Goal: Transaction & Acquisition: Purchase product/service

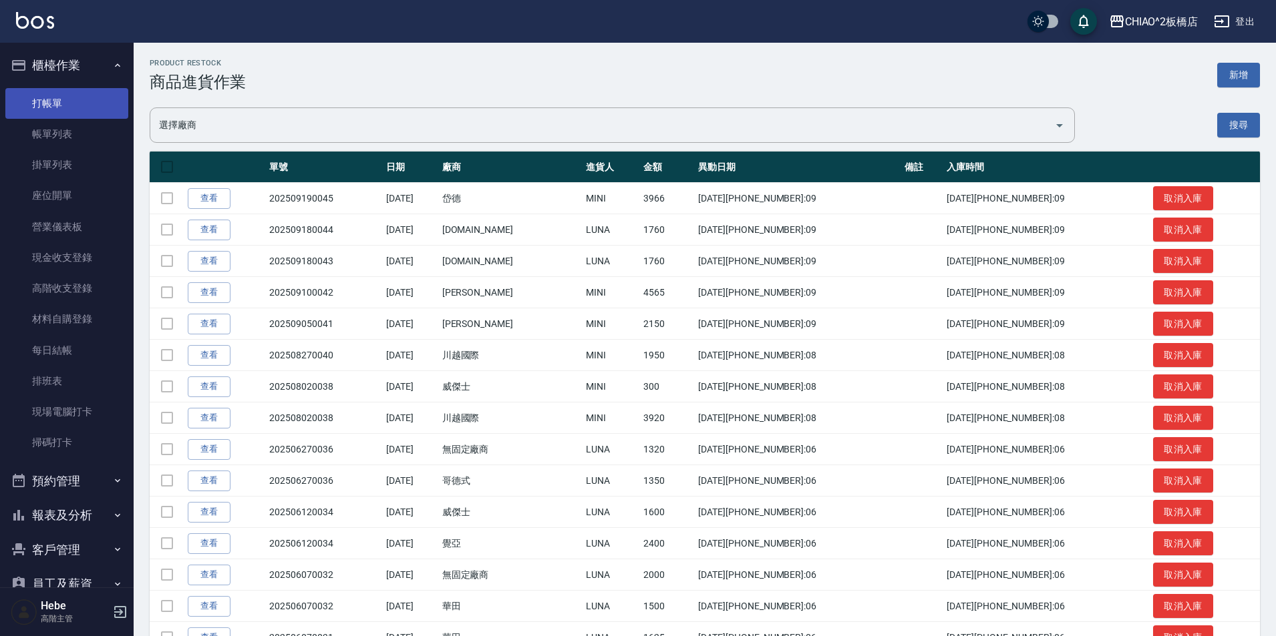
click at [63, 95] on link "打帳單" at bounding box center [66, 103] width 123 height 31
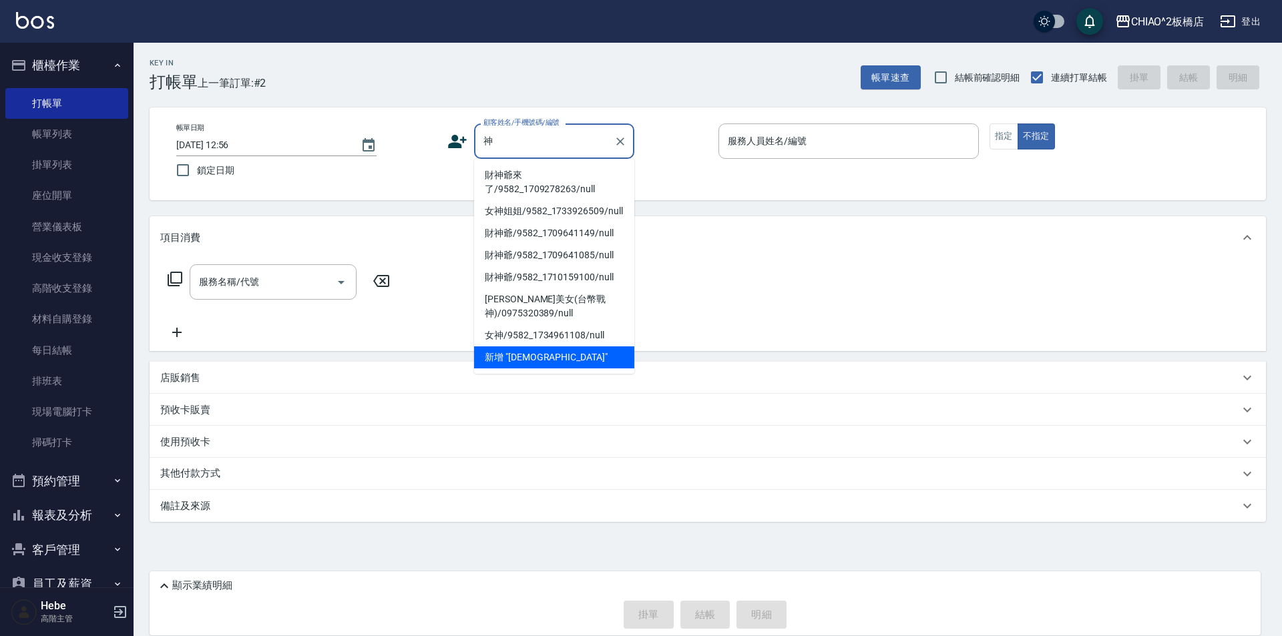
click at [562, 176] on li "財神爺來了/9582_1709278263/null" at bounding box center [554, 182] width 160 height 36
type input "財神爺來了/9582_1709278263/null"
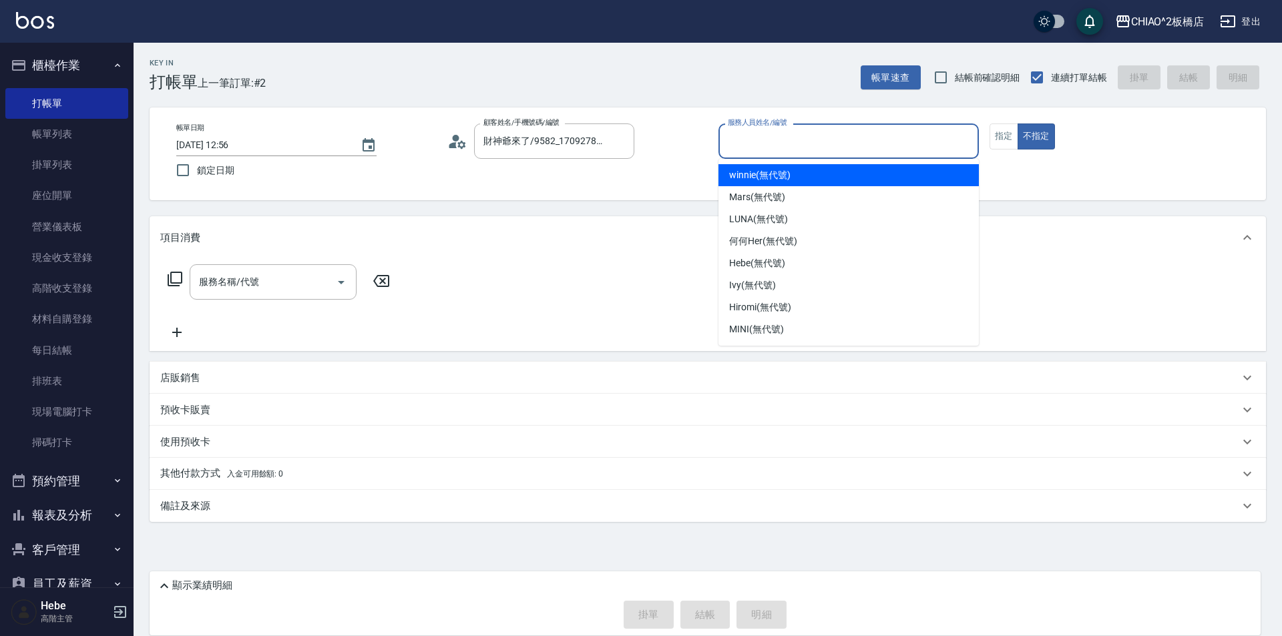
click at [740, 146] on input "服務人員姓名/編號" at bounding box center [849, 141] width 248 height 23
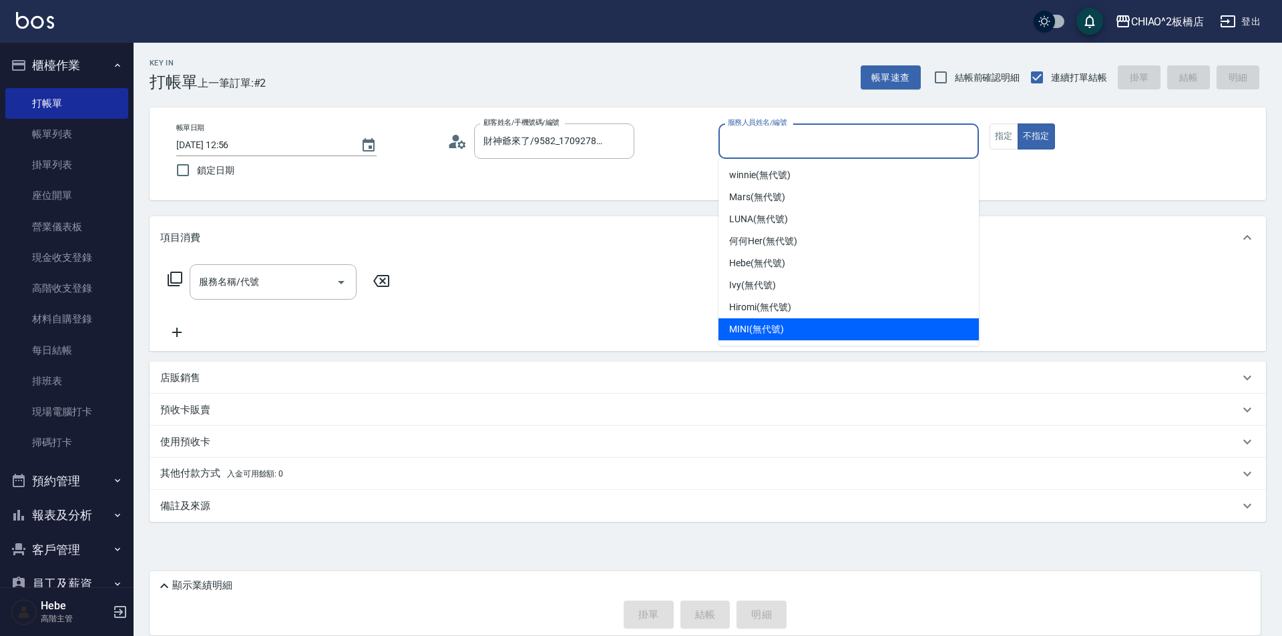
click at [769, 321] on div "MINI (無代號)" at bounding box center [849, 330] width 260 height 22
type input "MINI(無代號)"
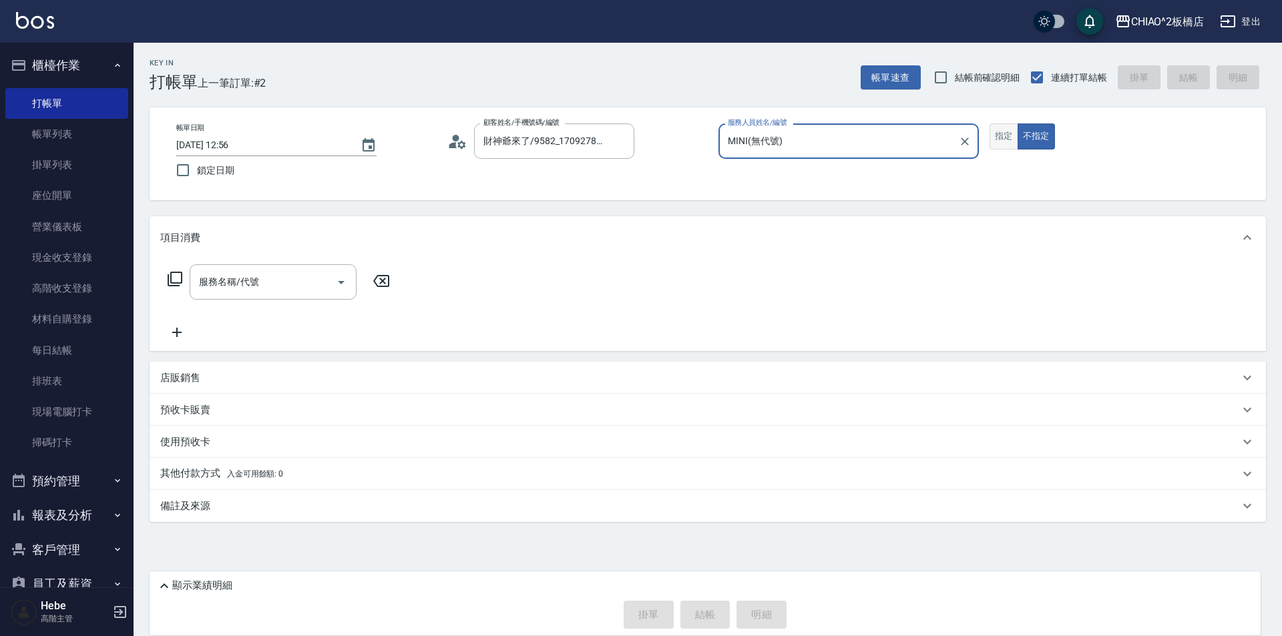
click at [990, 146] on button "指定" at bounding box center [1004, 137] width 29 height 26
click at [270, 295] on div "服務名稱/代號" at bounding box center [273, 281] width 167 height 35
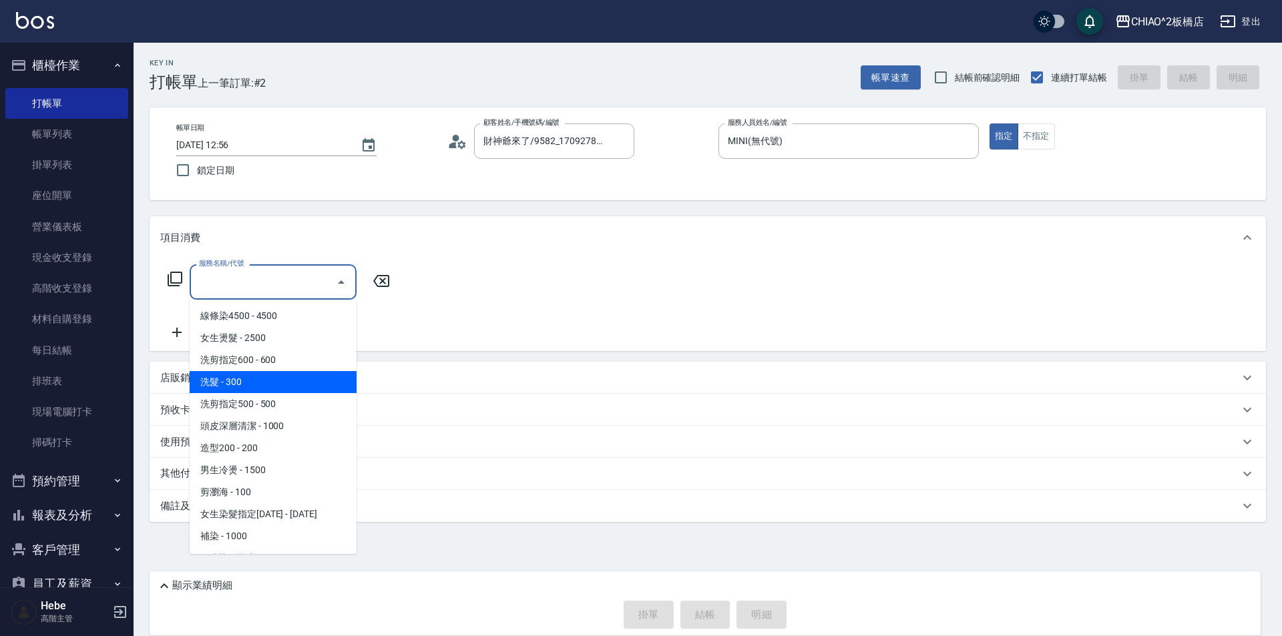
click at [270, 388] on span "洗髮 - 300" at bounding box center [273, 382] width 167 height 22
type input "洗髮(96679)"
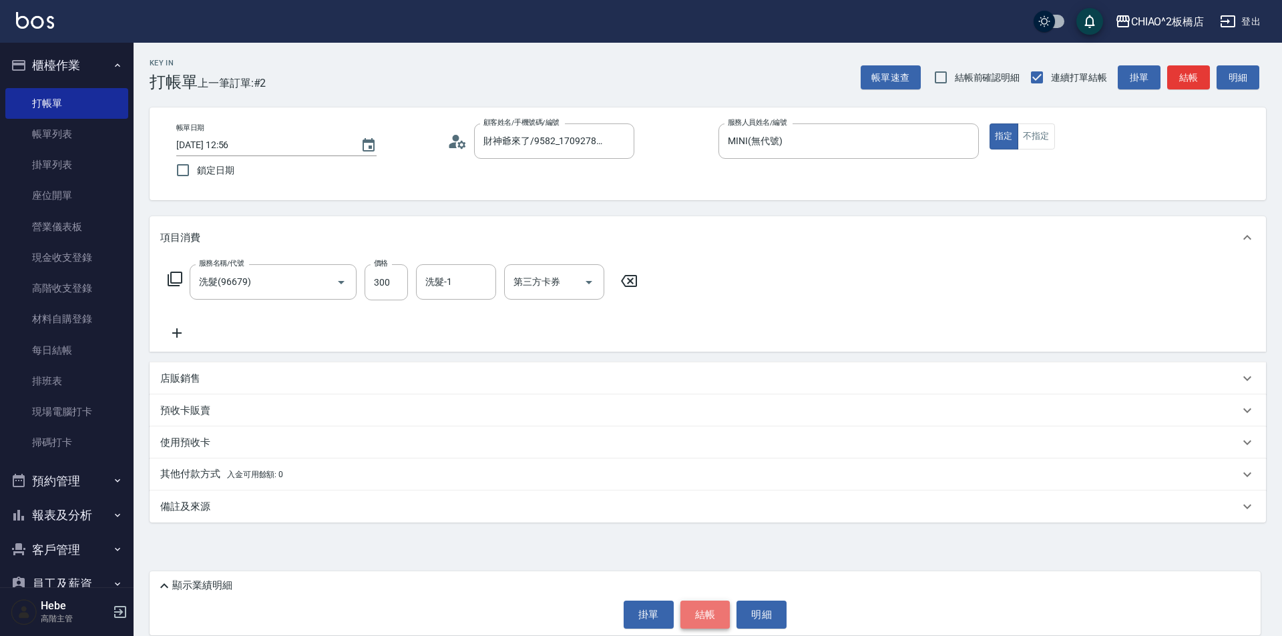
click at [700, 608] on button "結帳" at bounding box center [706, 615] width 50 height 28
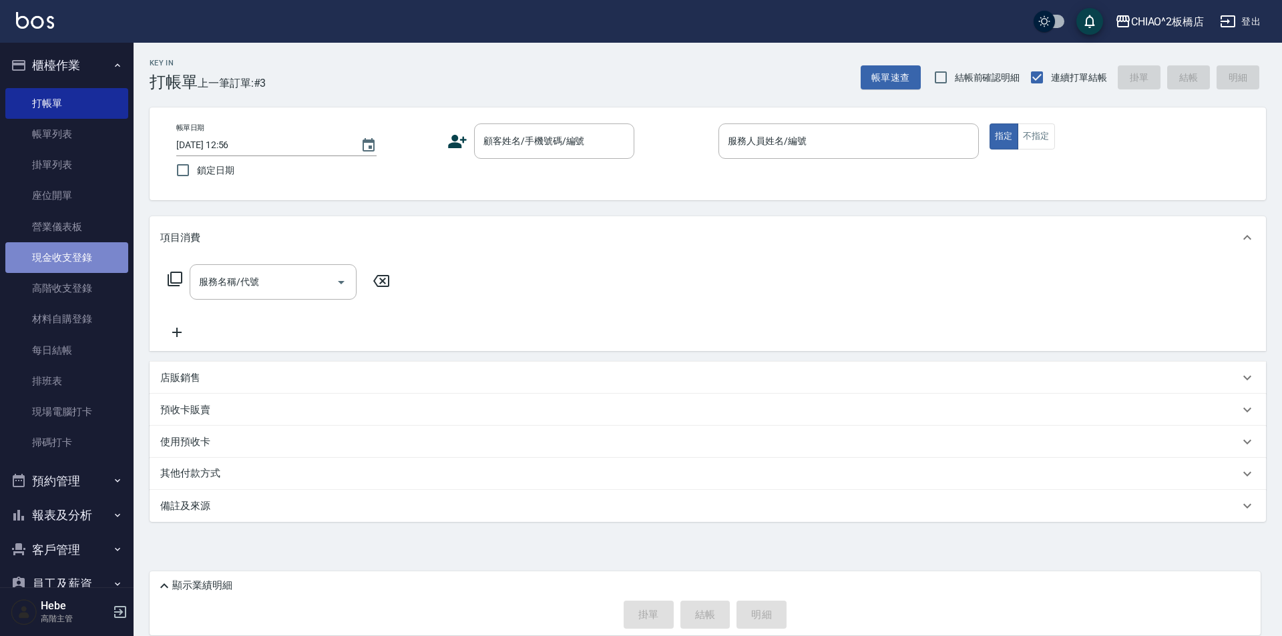
click at [69, 267] on link "現金收支登錄" at bounding box center [66, 257] width 123 height 31
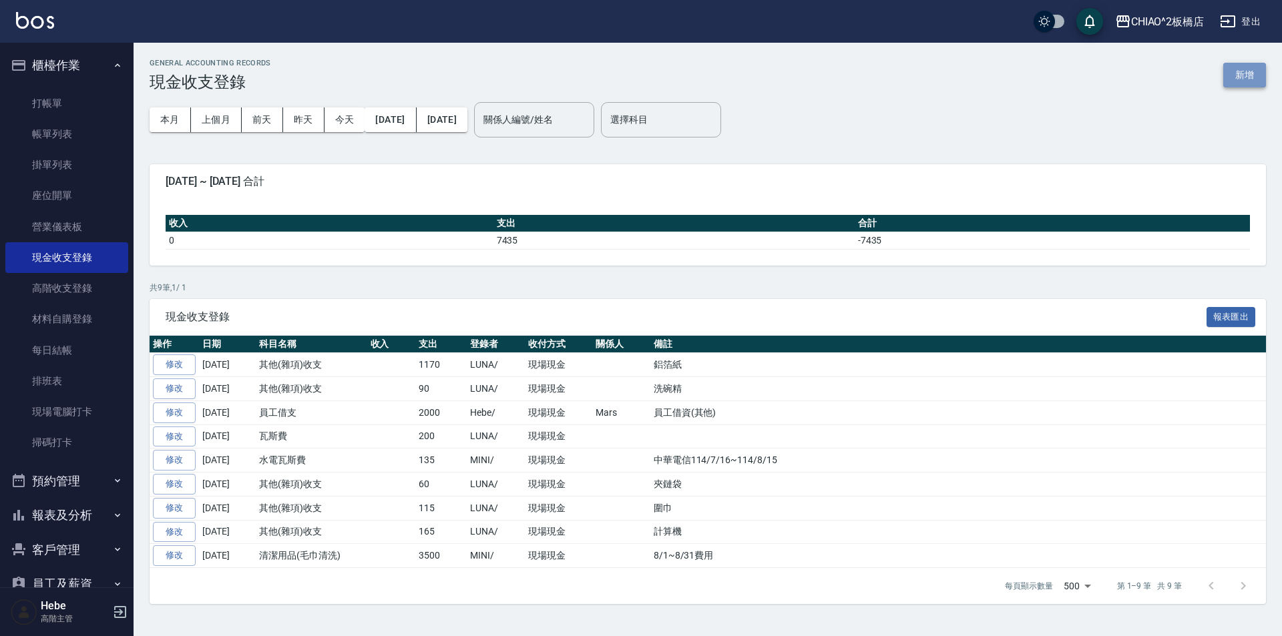
click at [1257, 79] on button "新增" at bounding box center [1245, 75] width 43 height 25
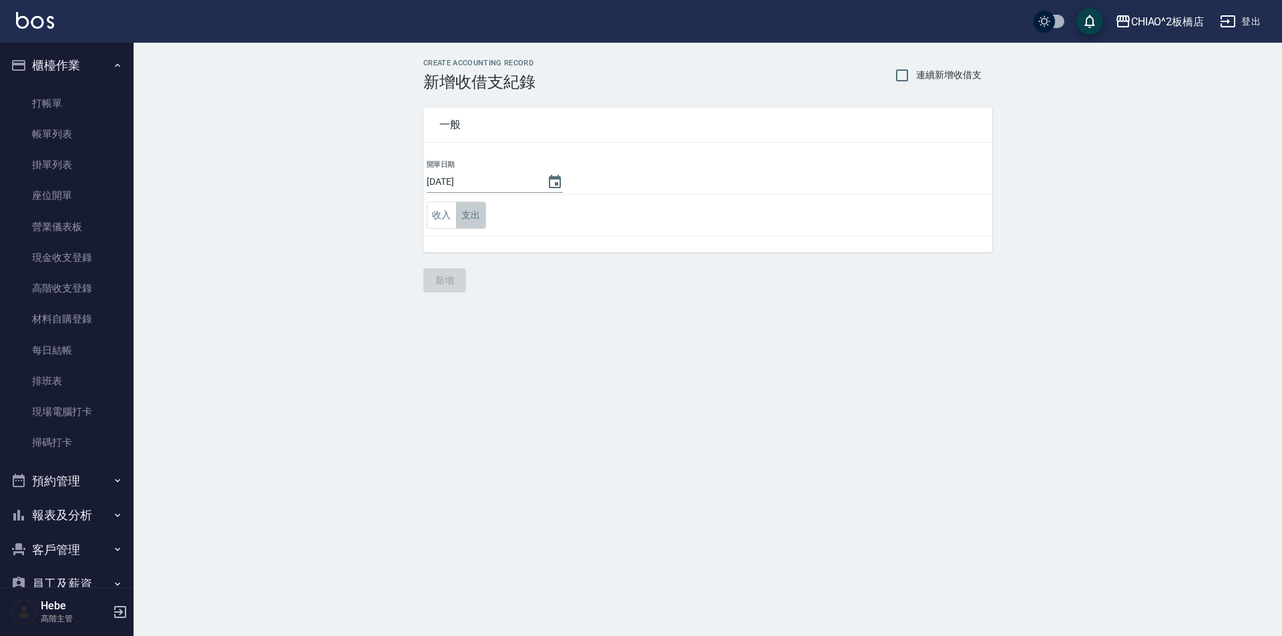
click at [482, 216] on button "支出" at bounding box center [471, 215] width 30 height 27
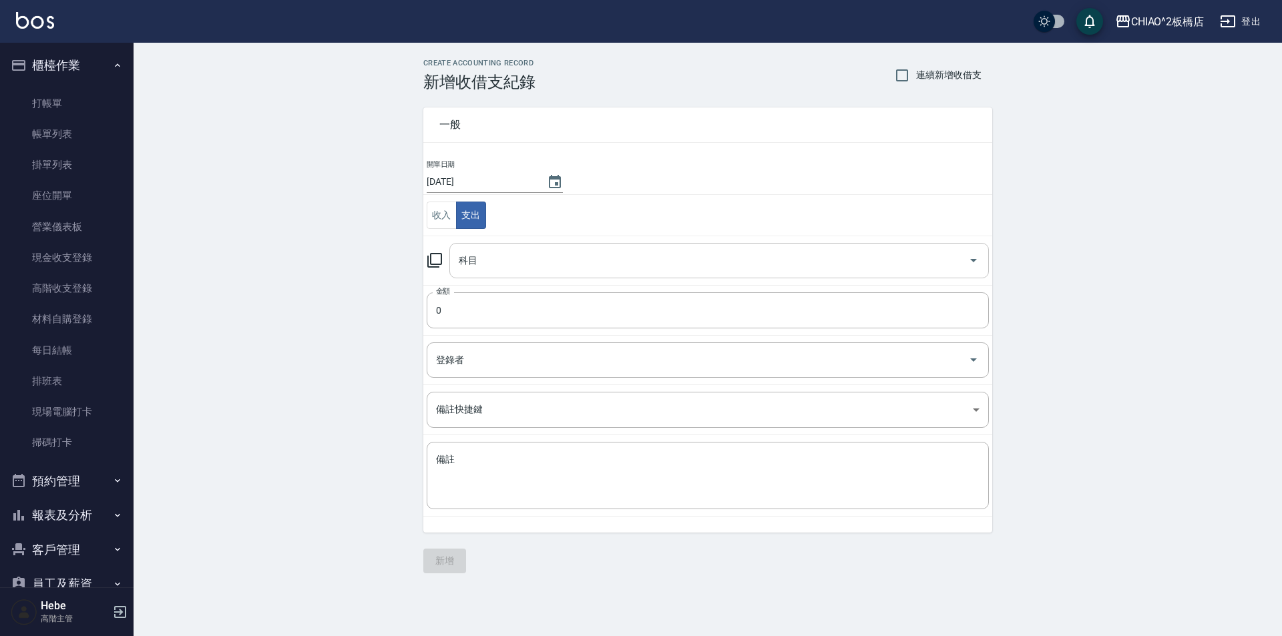
click at [527, 265] on input "科目" at bounding box center [709, 260] width 508 height 23
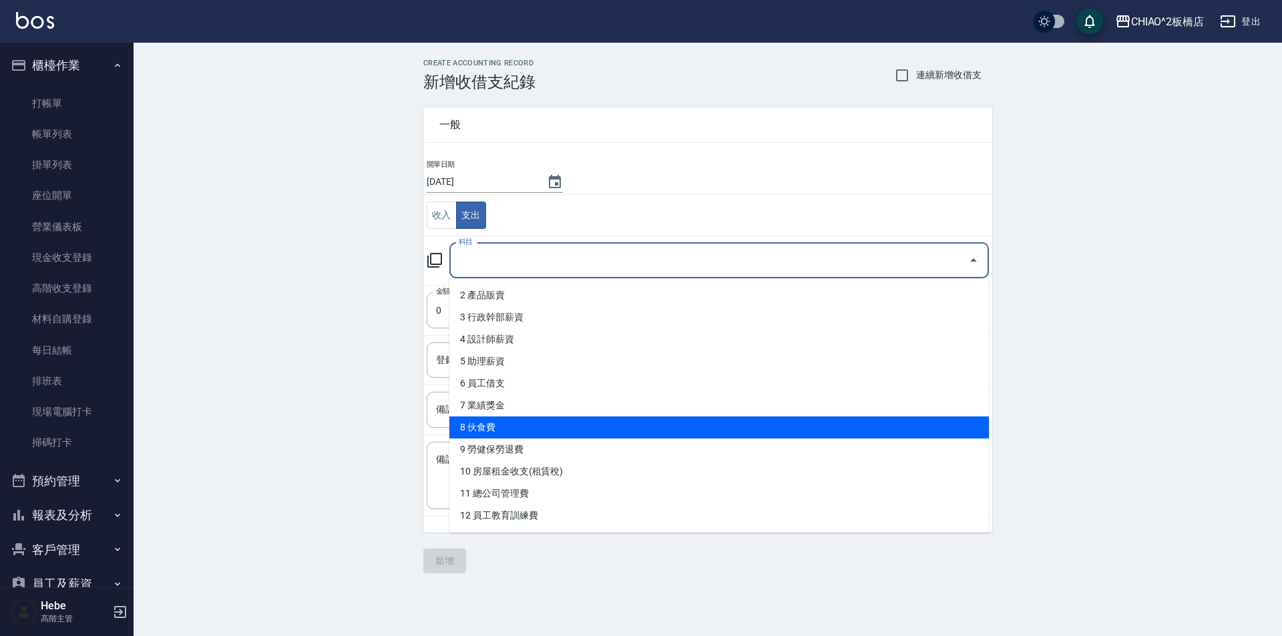
scroll to position [67, 0]
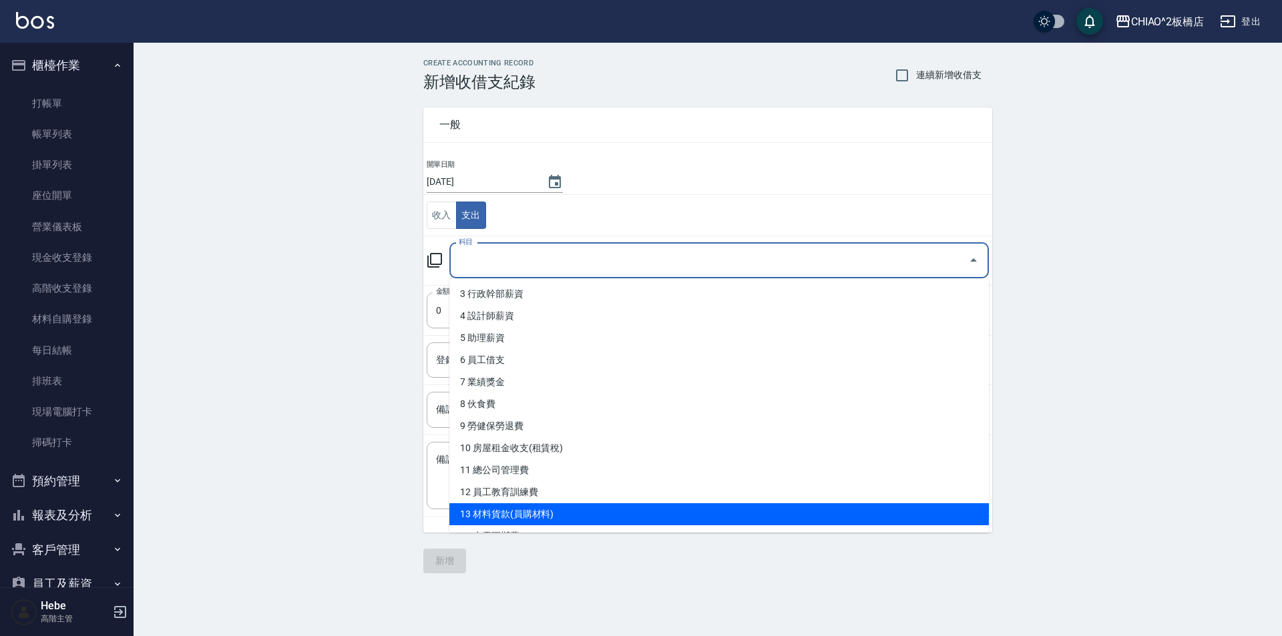
click at [567, 512] on li "13 材料貨款(員購材料)" at bounding box center [719, 515] width 540 height 22
type input "13 材料貨款(員購材料)"
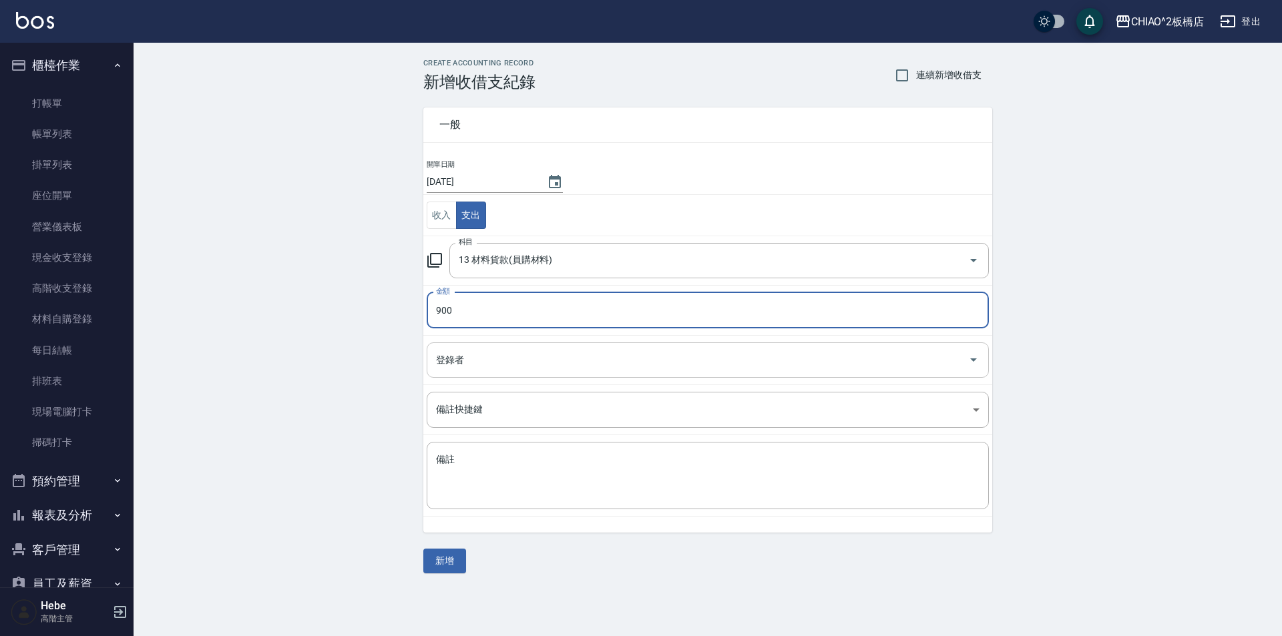
type input "900"
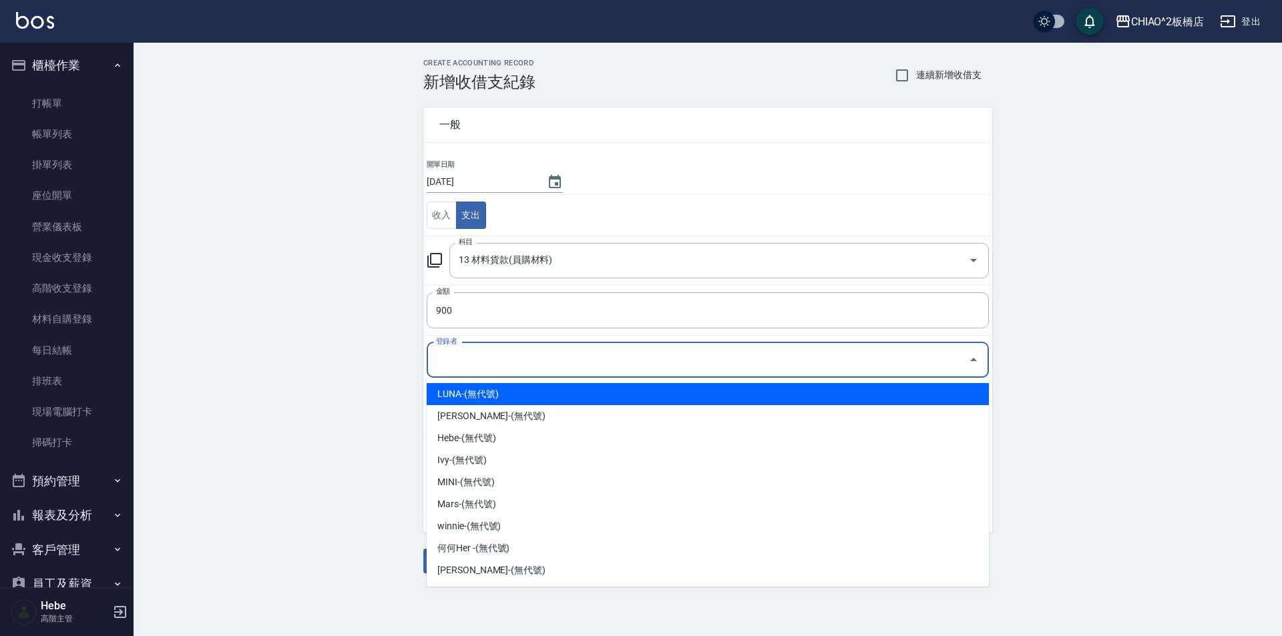
click at [504, 371] on input "登錄者" at bounding box center [698, 360] width 530 height 23
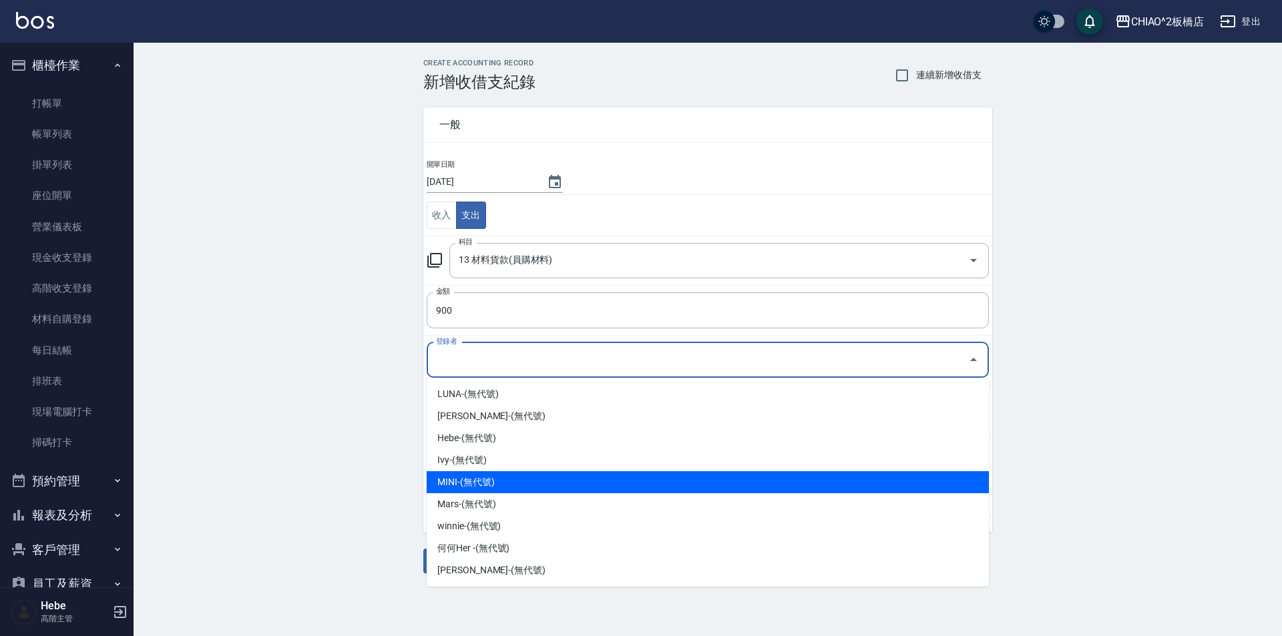
click at [522, 480] on li "MINI-(無代號)" at bounding box center [708, 483] width 562 height 22
type input "MINI-(無代號)"
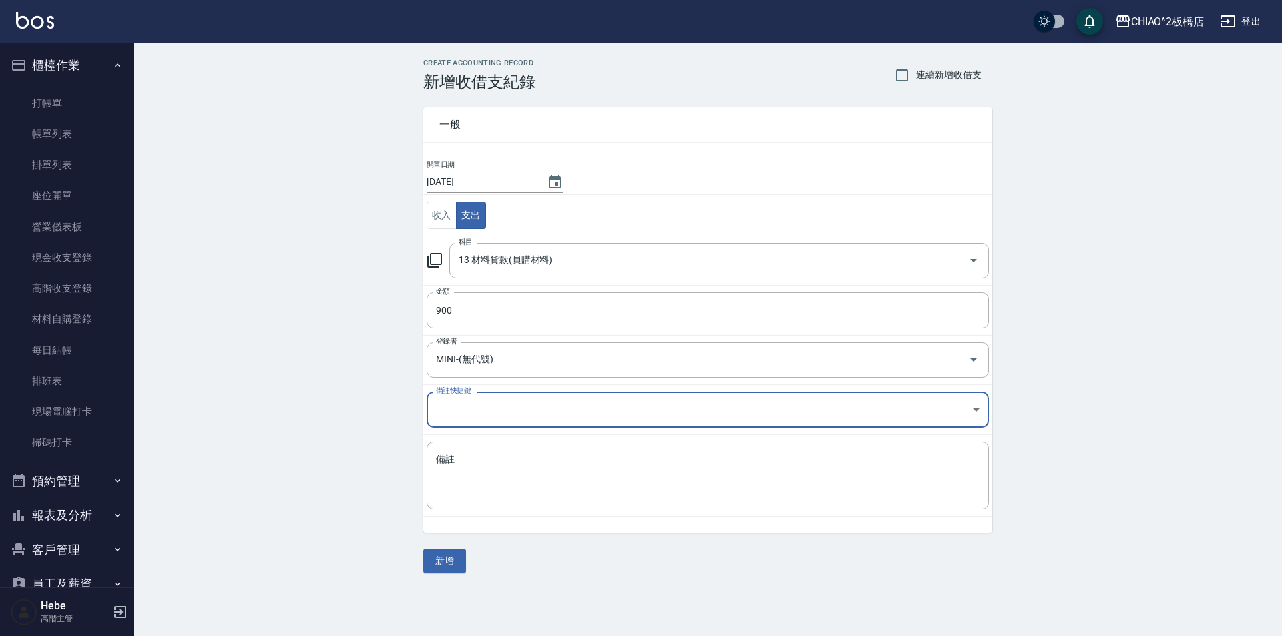
click at [482, 401] on body "CHIAO^2板橋店 登出 櫃檯作業 打帳單 帳單列表 掛單列表 座位開單 營業儀表板 現金收支登錄 高階收支登錄 材料自購登錄 每日結帳 排班表 現場電腦打…" at bounding box center [641, 318] width 1282 height 636
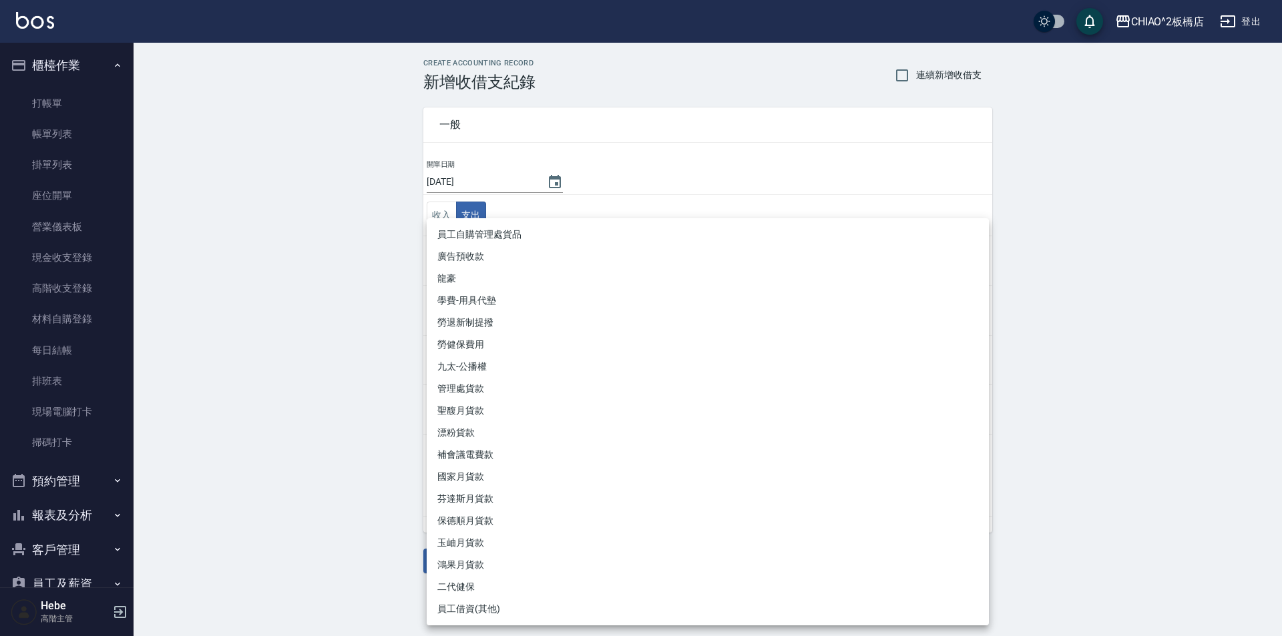
click at [290, 471] on div at bounding box center [641, 318] width 1282 height 636
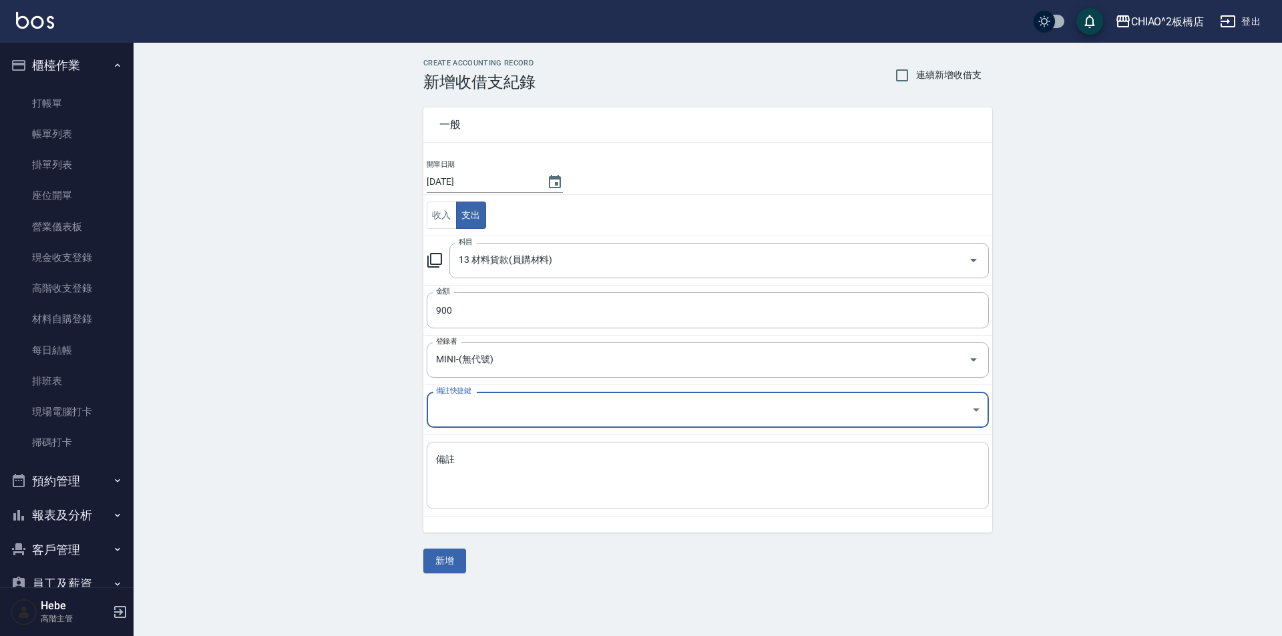
click at [495, 488] on textarea "備註" at bounding box center [708, 475] width 544 height 45
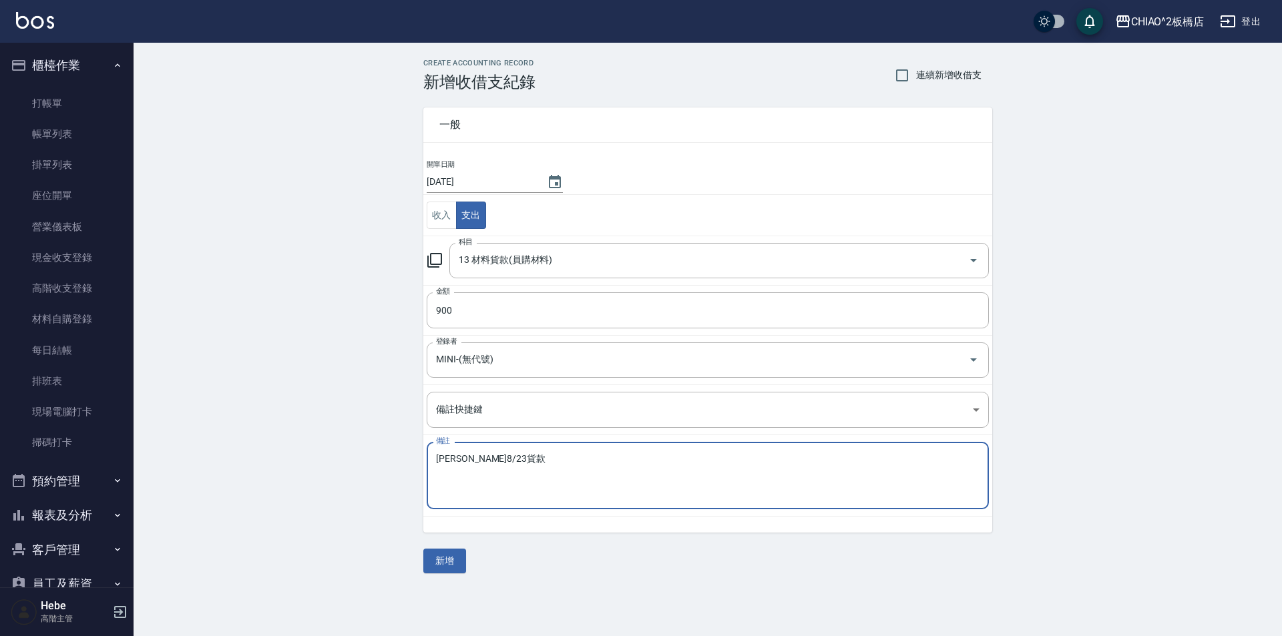
click at [508, 464] on textarea "小鄭8/23貨款" at bounding box center [708, 475] width 544 height 45
type textarea "小鄭8/23貨款"
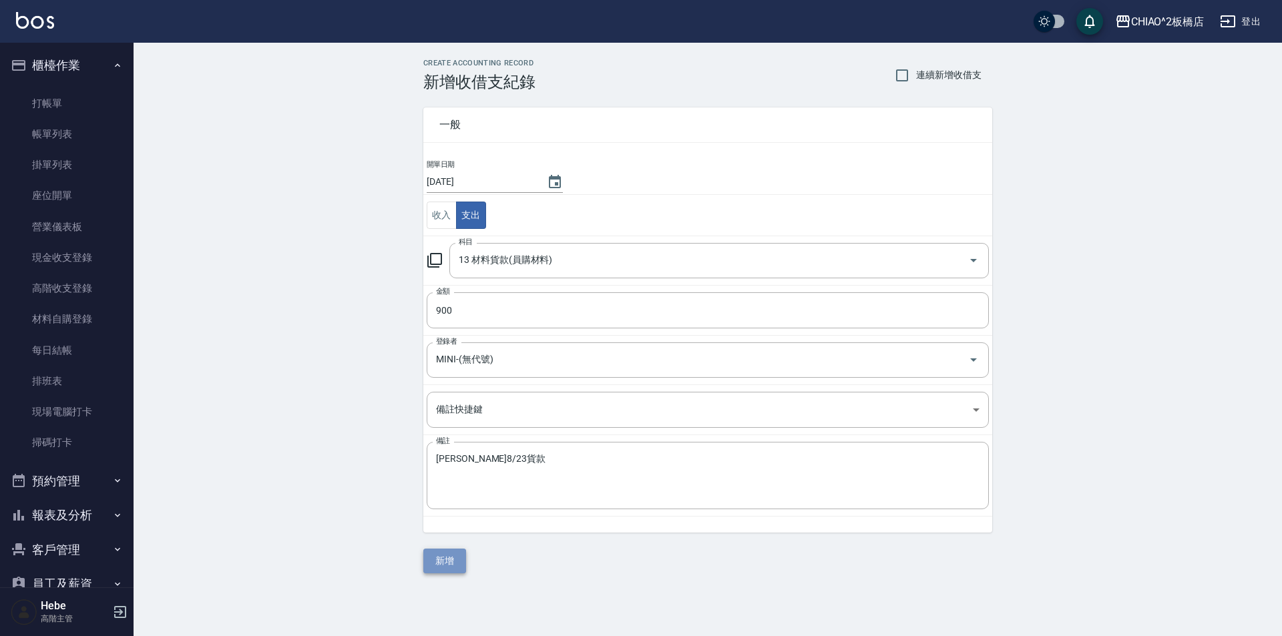
click at [455, 564] on button "新增" at bounding box center [444, 561] width 43 height 25
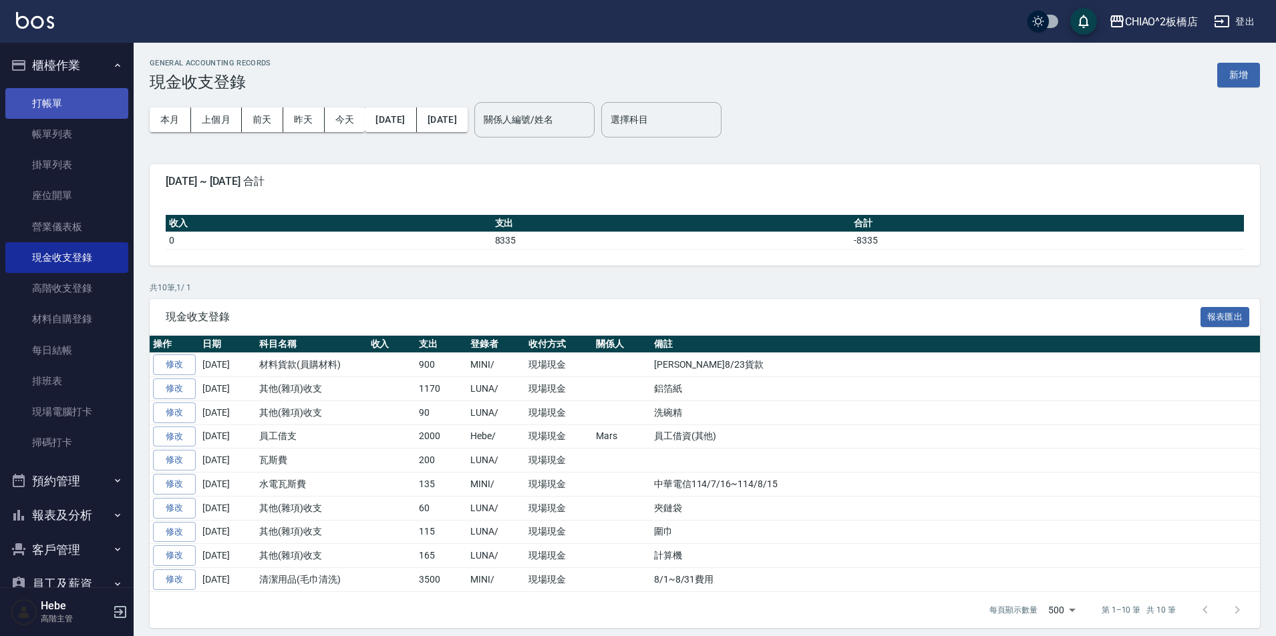
click at [27, 90] on link "打帳單" at bounding box center [66, 103] width 123 height 31
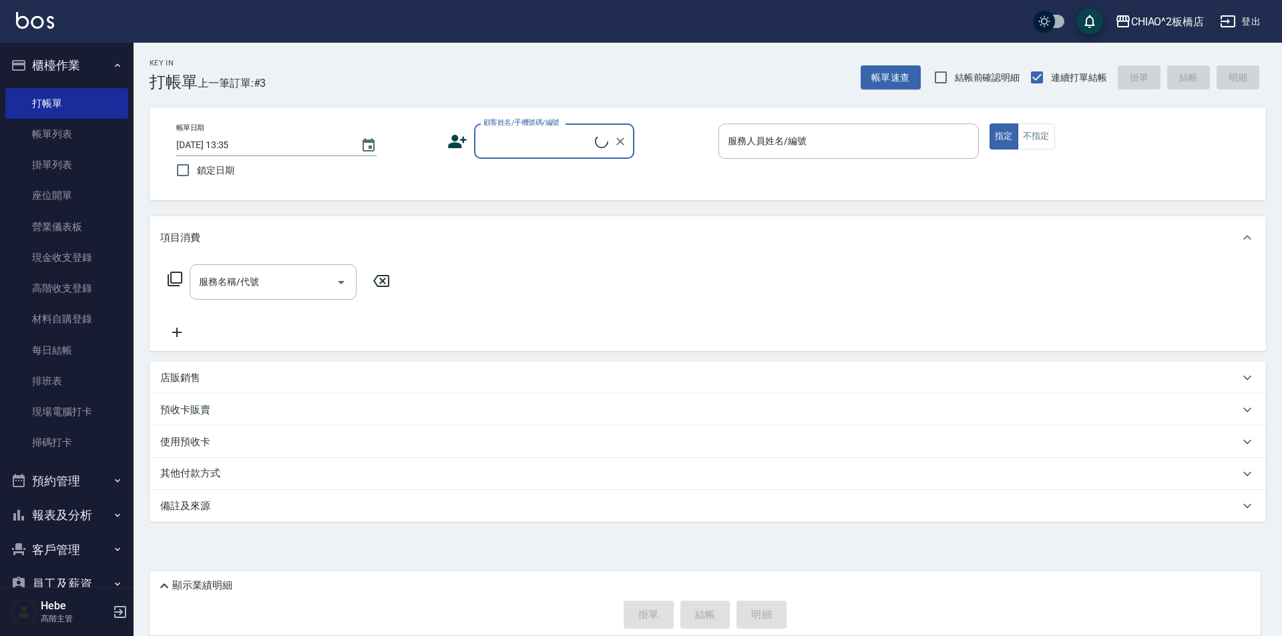
click at [557, 141] on input "顧客姓名/手機號碼/編號" at bounding box center [537, 141] width 115 height 23
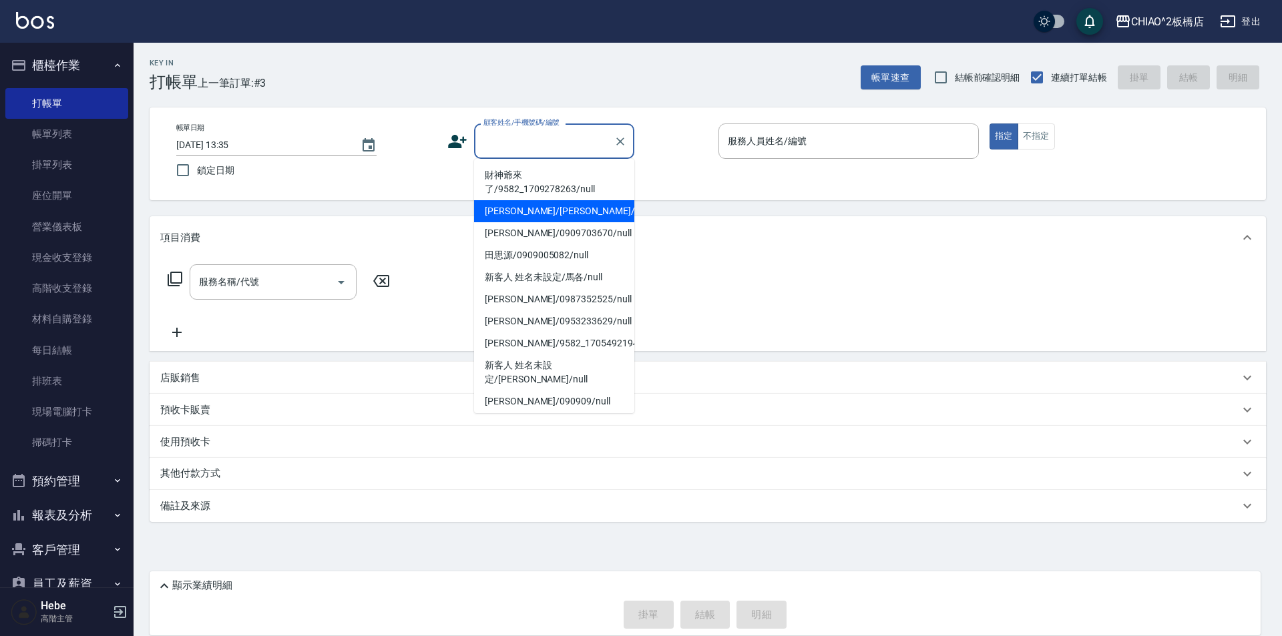
click at [550, 181] on li "財神爺來了/9582_1709278263/null" at bounding box center [554, 182] width 160 height 36
type input "財神爺來了/9582_1709278263/null"
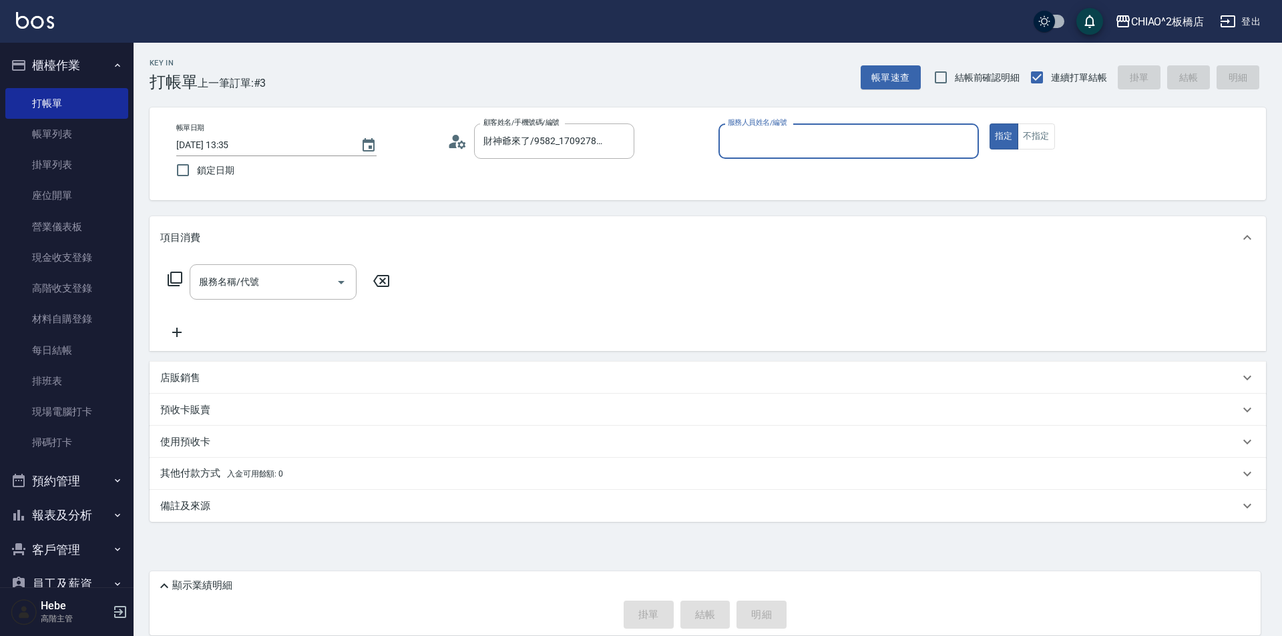
click at [805, 137] on input "服務人員姓名/編號" at bounding box center [849, 141] width 248 height 23
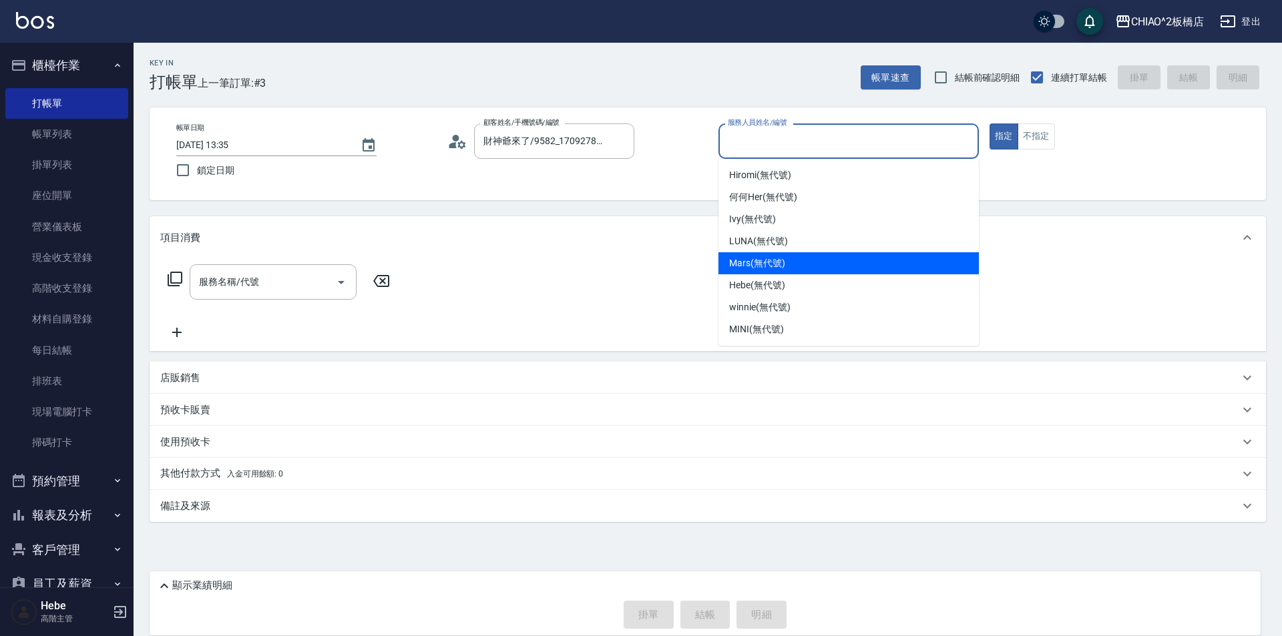
click at [784, 260] on span "Mars (無代號)" at bounding box center [757, 263] width 56 height 14
type input "Mars(無代號)"
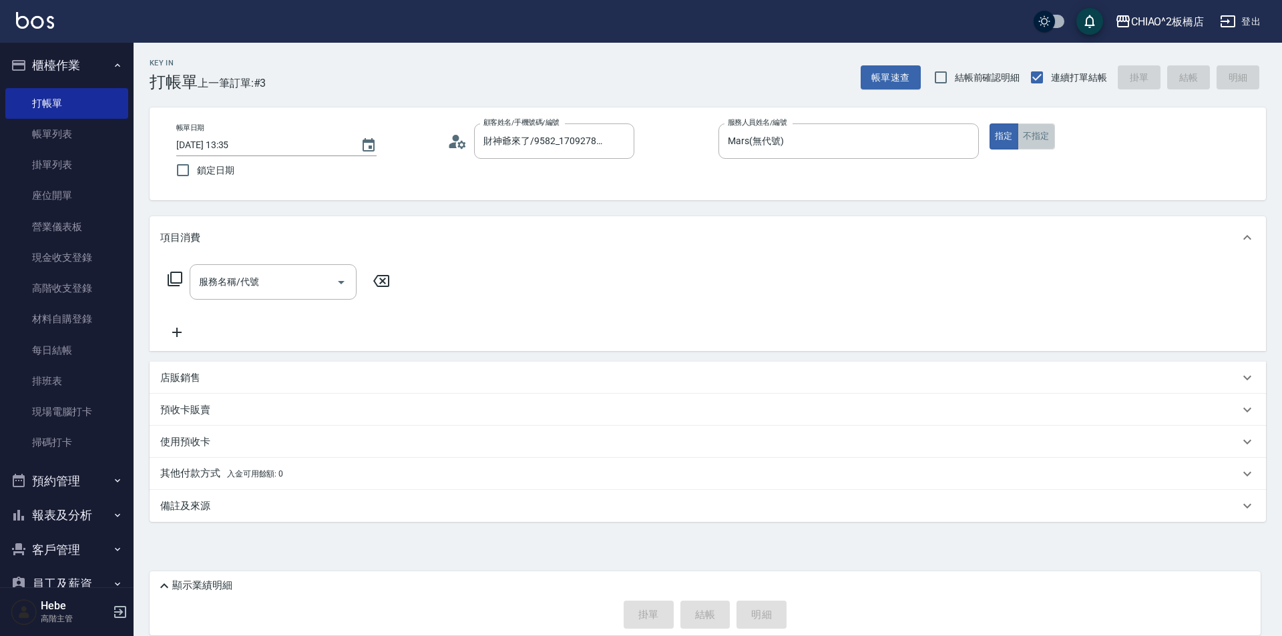
click at [1024, 135] on button "不指定" at bounding box center [1036, 137] width 37 height 26
click at [297, 295] on div "服務名稱/代號" at bounding box center [273, 281] width 167 height 35
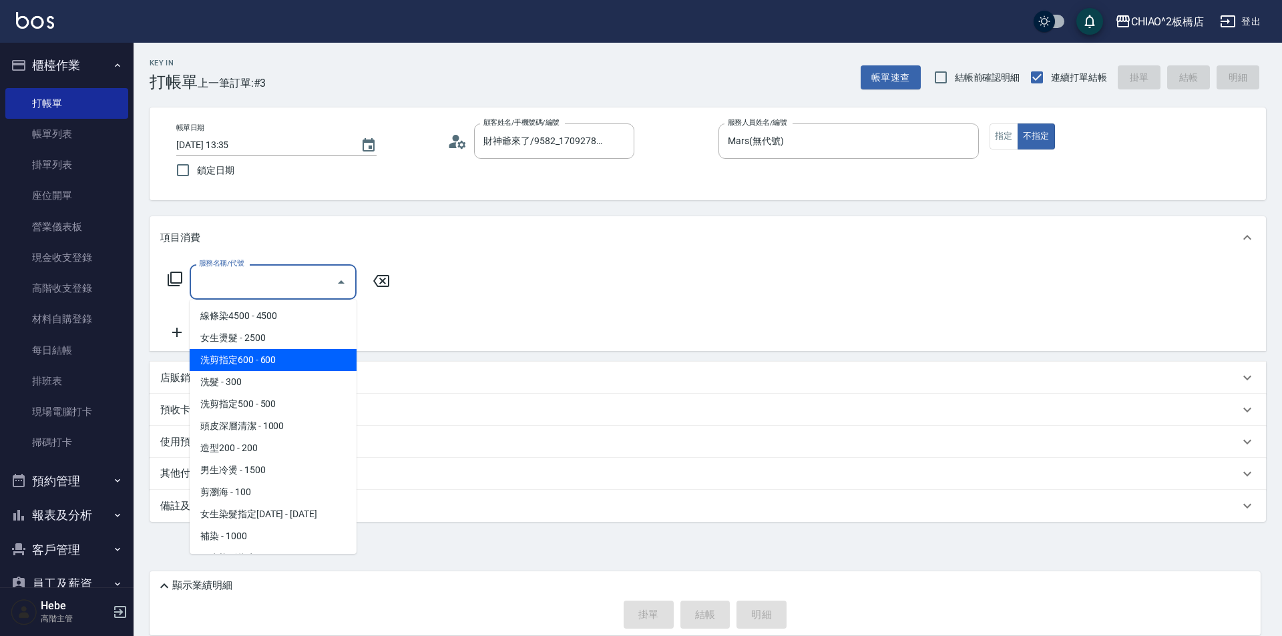
click at [280, 357] on span "洗剪指定600 - 600" at bounding box center [273, 360] width 167 height 22
type input "洗剪指定600(96678)"
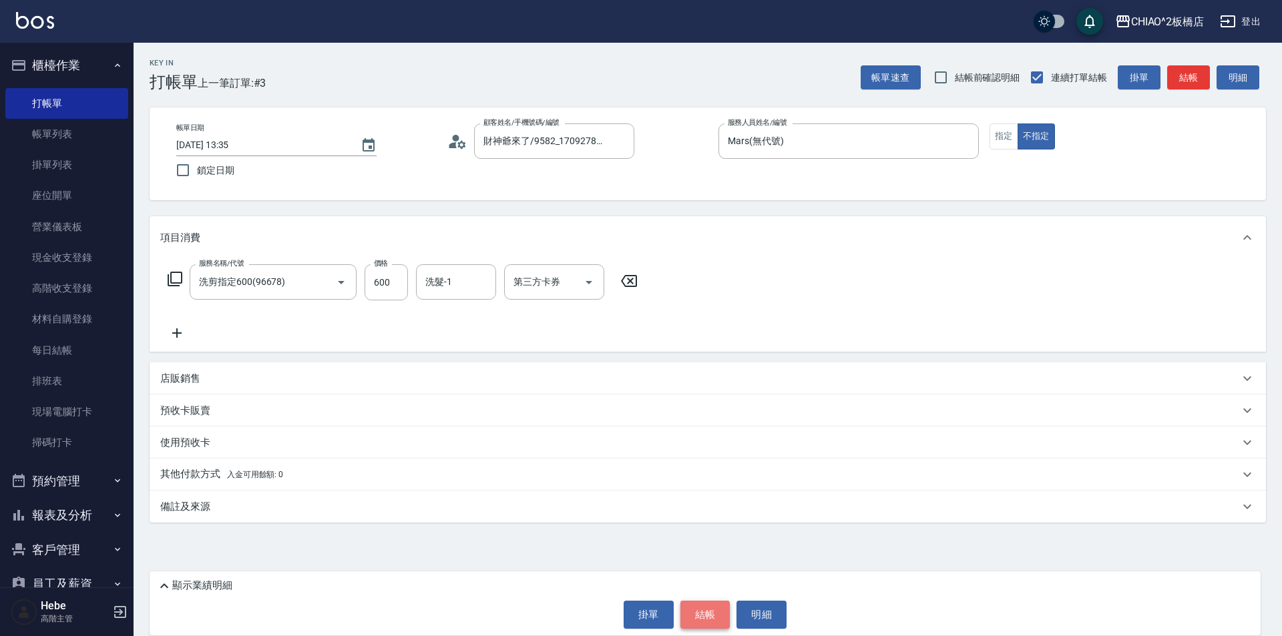
click at [711, 617] on button "結帳" at bounding box center [706, 615] width 50 height 28
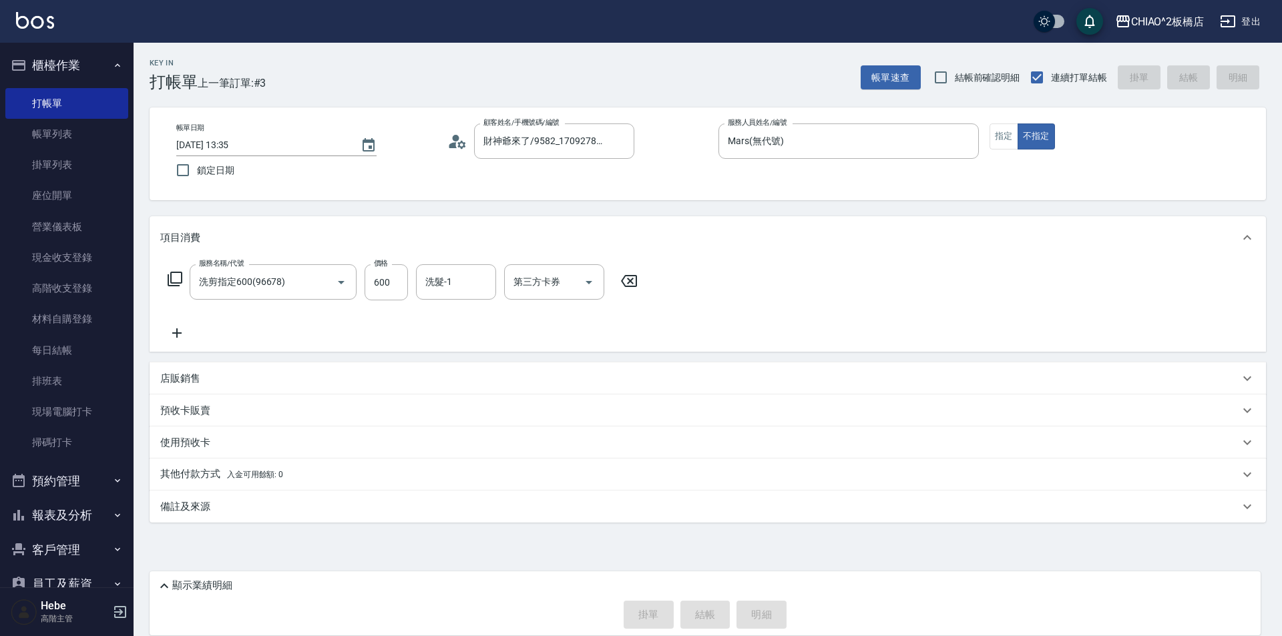
type input "2025/09/19 13:36"
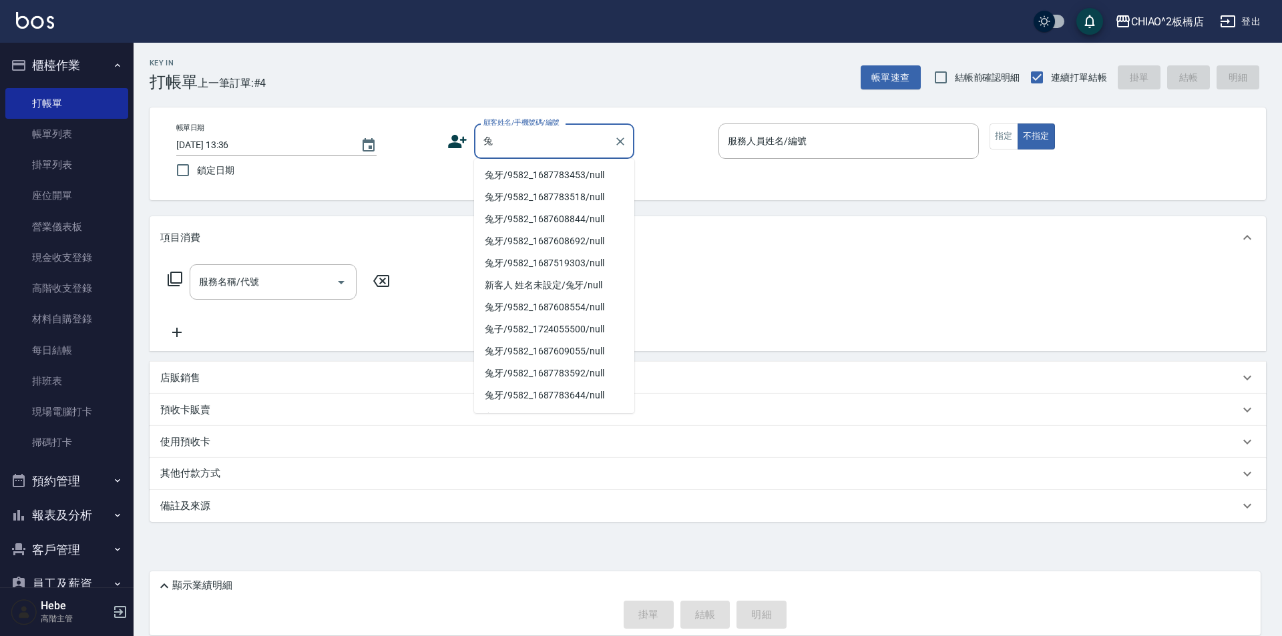
click at [538, 184] on li "兔牙/9582_1687783453/null" at bounding box center [554, 175] width 160 height 22
type input "兔牙/9582_1687783453/null"
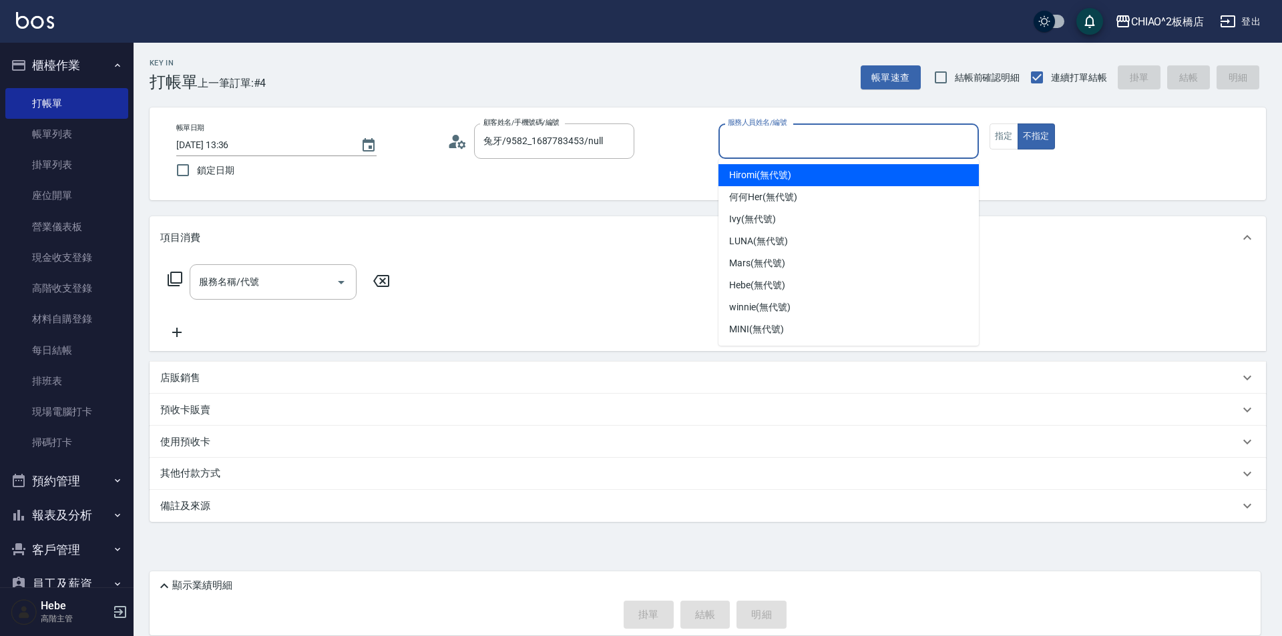
click at [789, 136] on input "服務人員姓名/編號" at bounding box center [849, 141] width 248 height 23
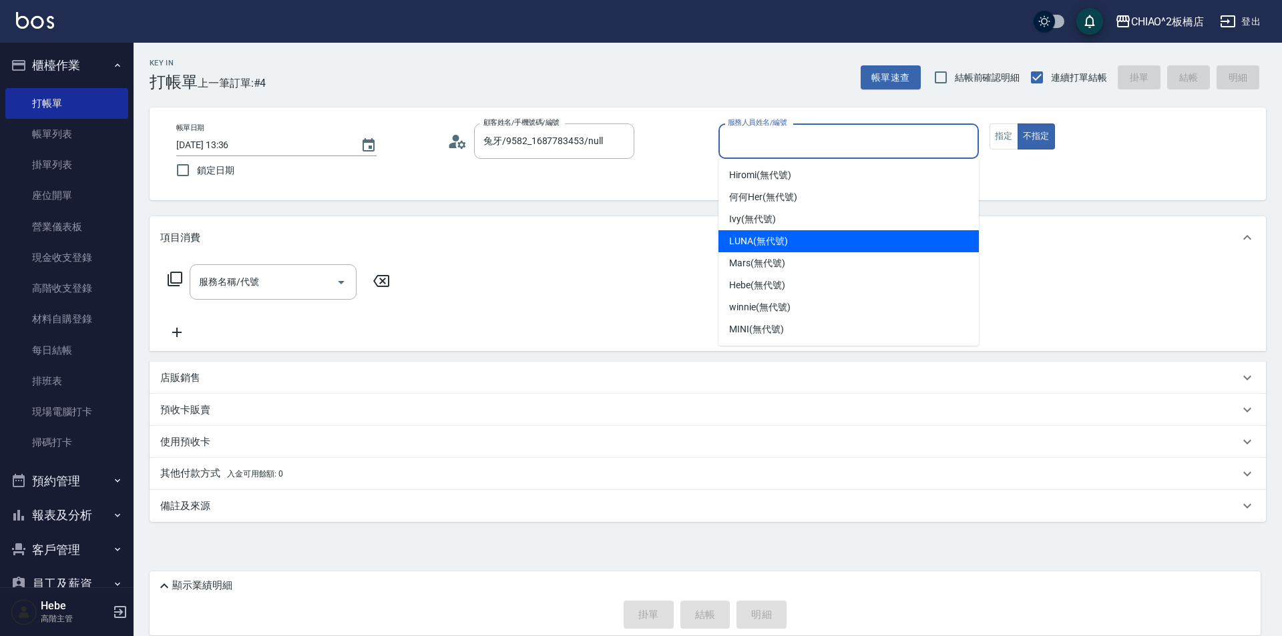
click at [773, 238] on span "LUNA (無代號)" at bounding box center [758, 241] width 59 height 14
type input "LUNA(無代號)"
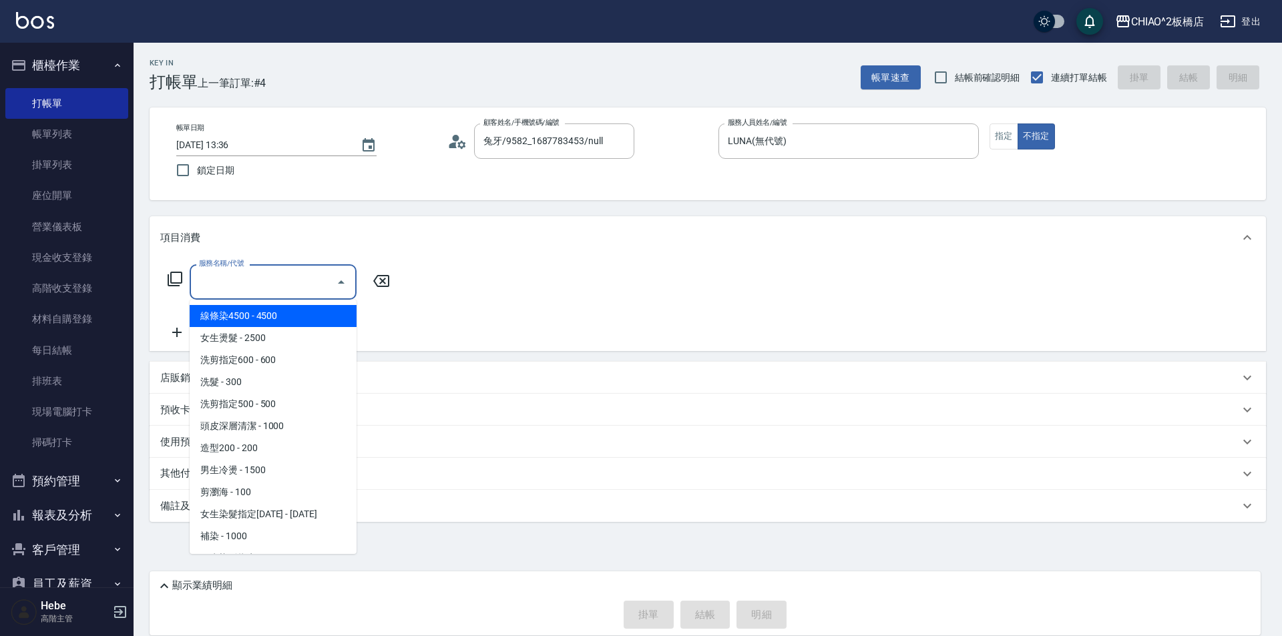
click at [328, 288] on input "服務名稱/代號" at bounding box center [263, 281] width 135 height 23
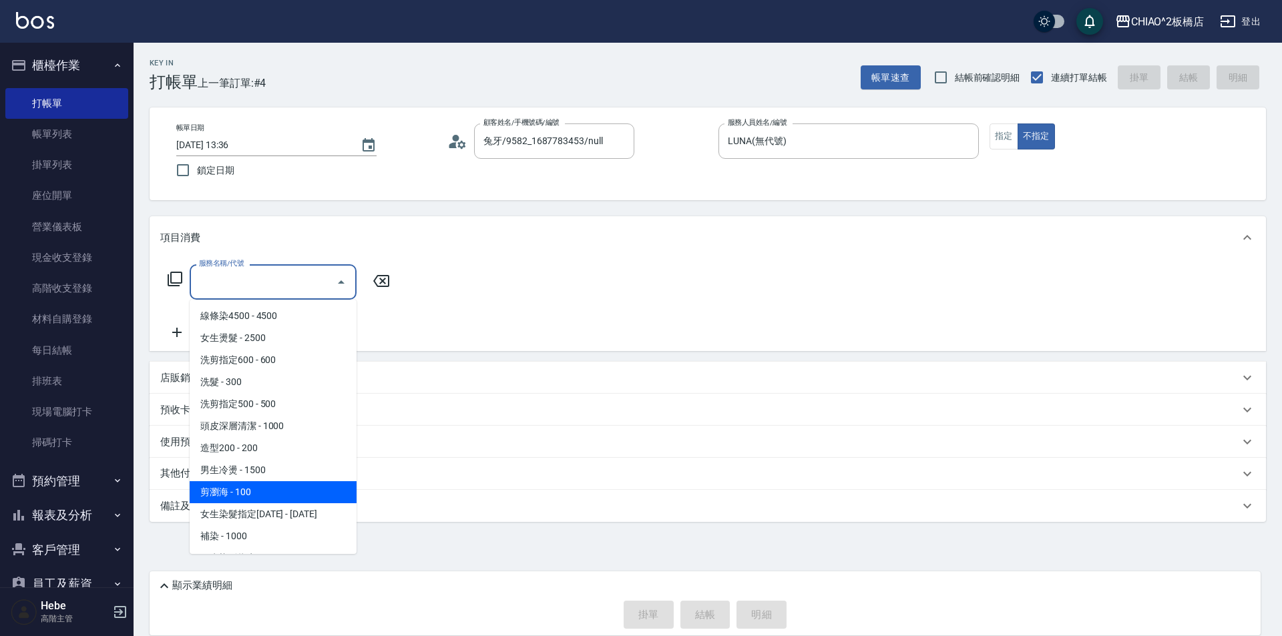
click at [269, 490] on span "剪瀏海 - 100" at bounding box center [273, 493] width 167 height 22
type input "剪瀏海(96690)"
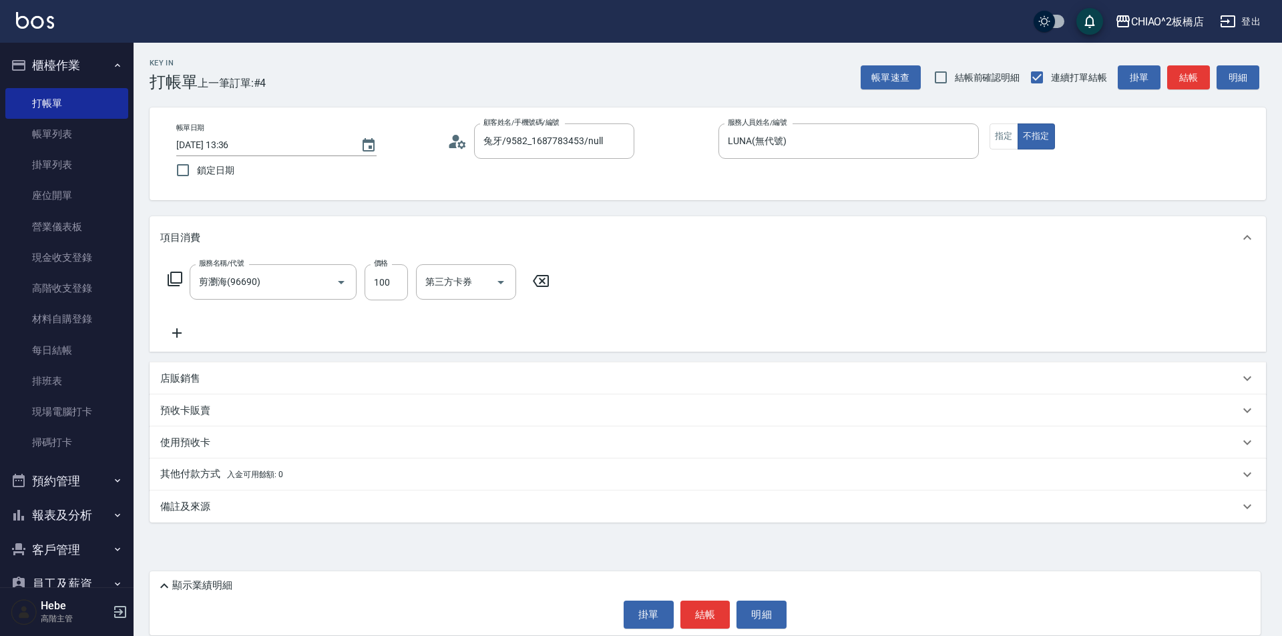
click at [182, 333] on icon at bounding box center [176, 333] width 33 height 16
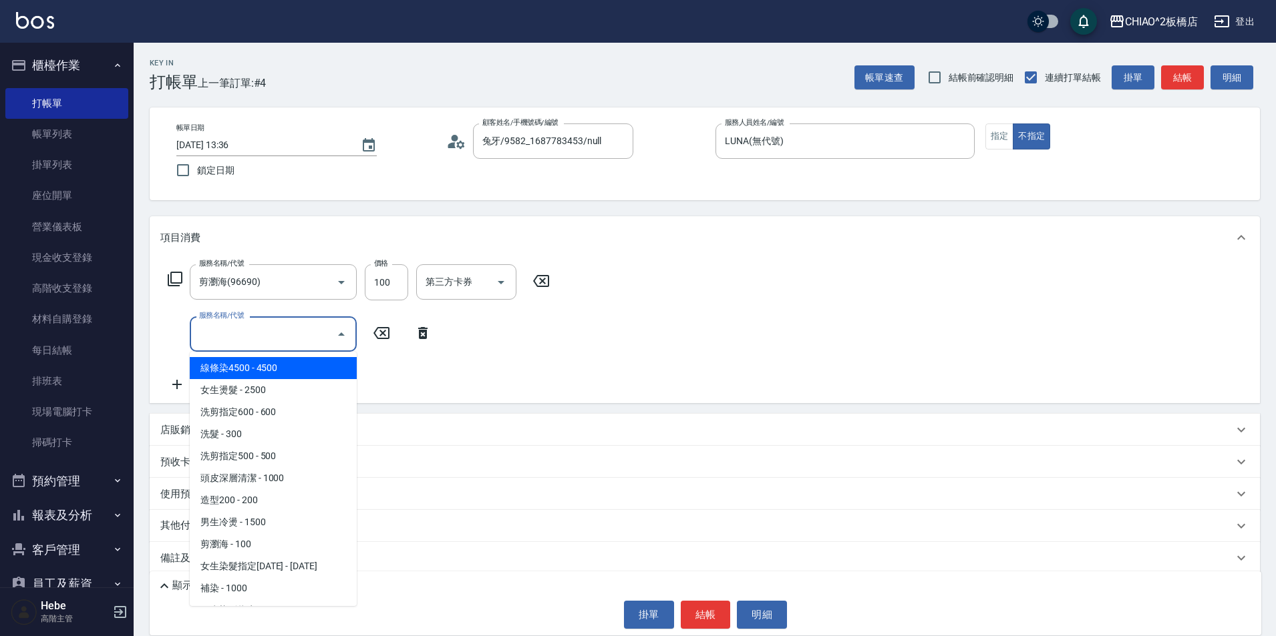
click at [219, 333] on input "服務名稱/代號" at bounding box center [263, 334] width 135 height 23
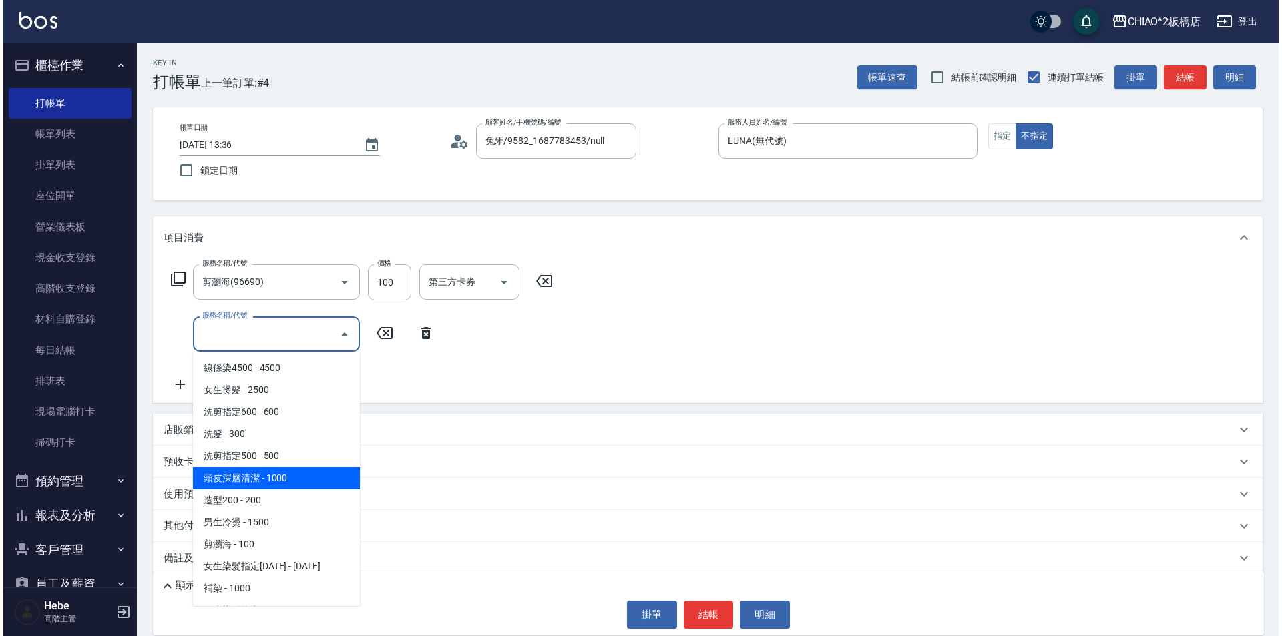
scroll to position [67, 0]
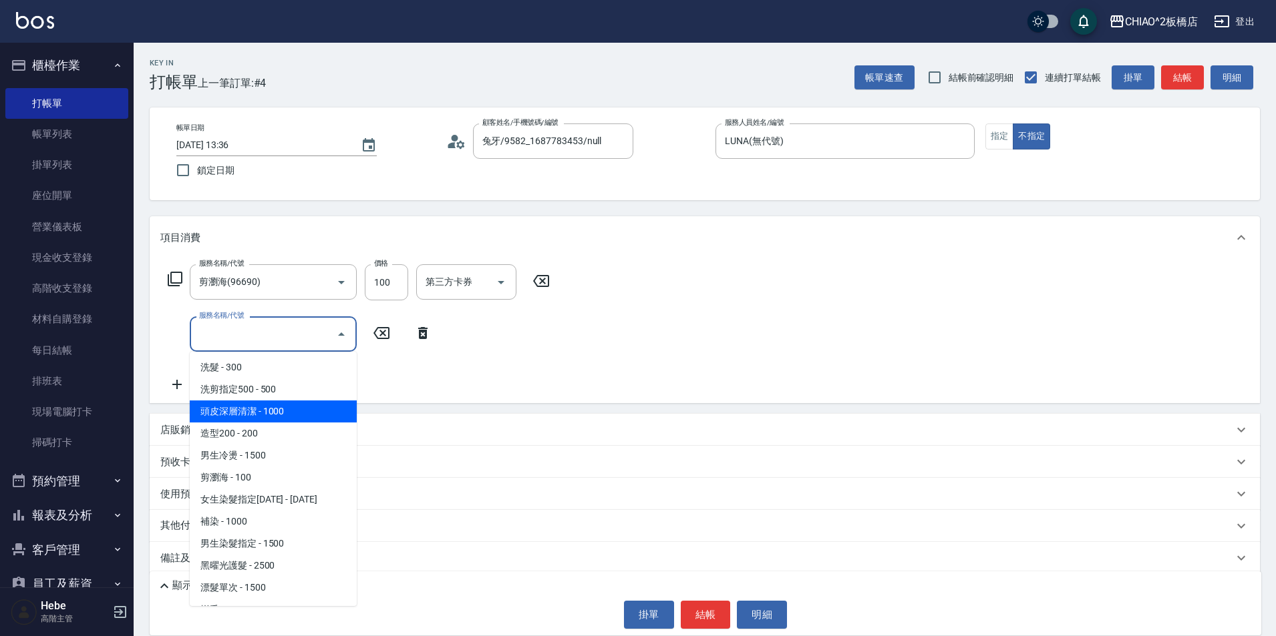
click at [262, 407] on span "頭皮深層清潔 - 1000" at bounding box center [273, 412] width 167 height 22
type input "頭皮深層清潔(96683)"
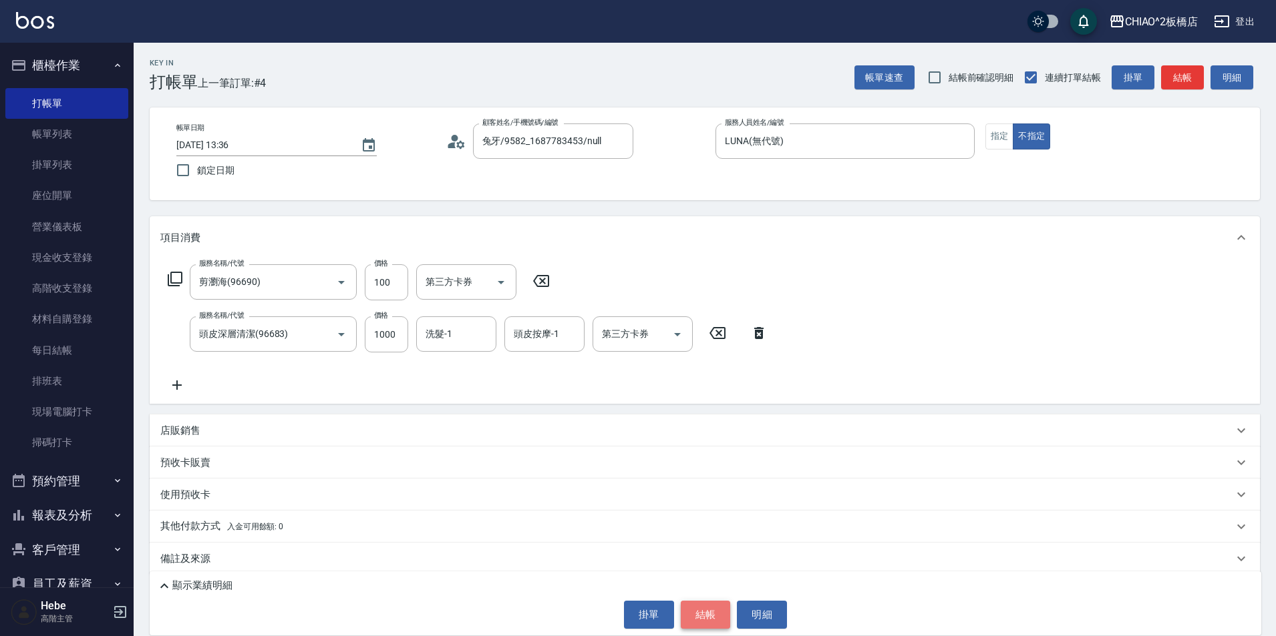
click at [702, 610] on button "結帳" at bounding box center [706, 615] width 50 height 28
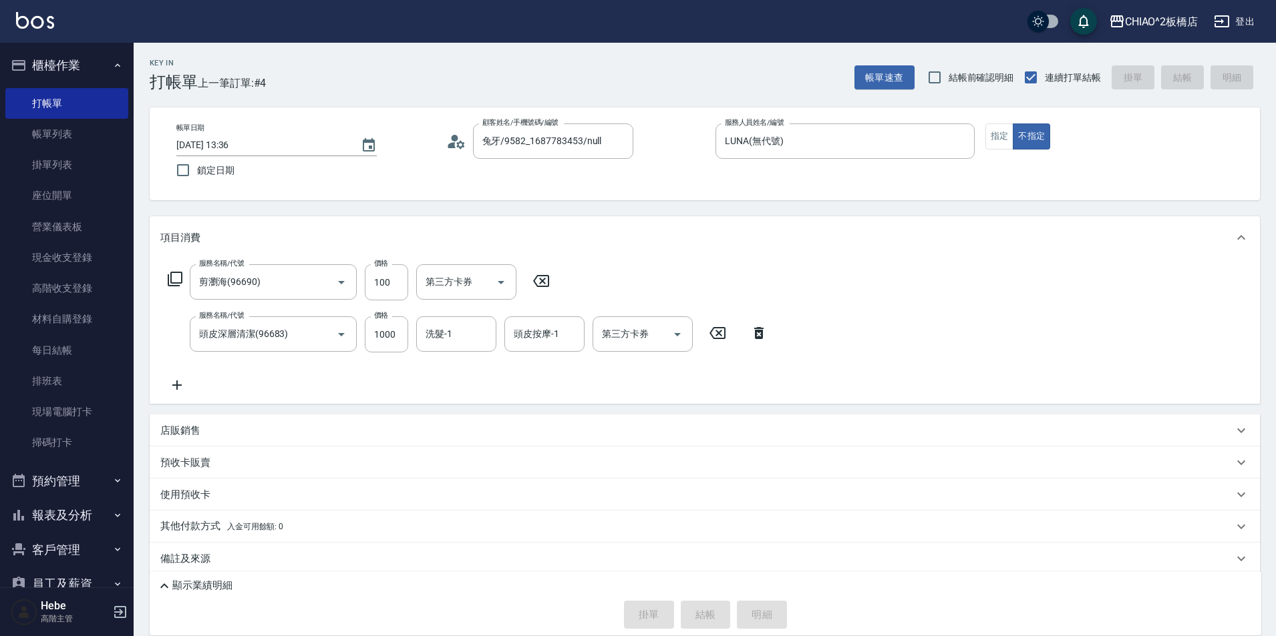
type input "2025/09/19 13:56"
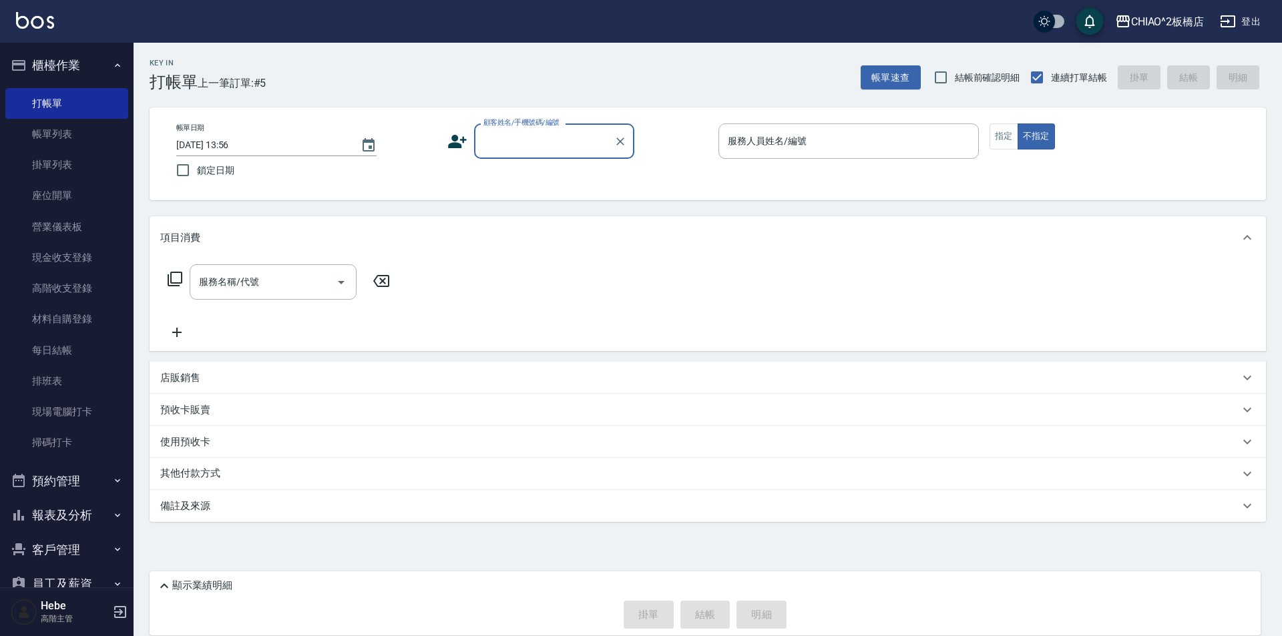
drag, startPoint x: 1228, startPoint y: 170, endPoint x: 1282, endPoint y: 114, distance: 77.9
click at [1275, 136] on div "Key In 打帳單 上一筆訂單:#5 帳單速查 結帳前確認明細 連續打單結帳 掛單 結帳 明細 帳單日期 2025/09/19 13:56 鎖定日期 顧客姓…" at bounding box center [708, 319] width 1149 height 553
click at [83, 263] on link "現金收支登錄" at bounding box center [66, 257] width 123 height 31
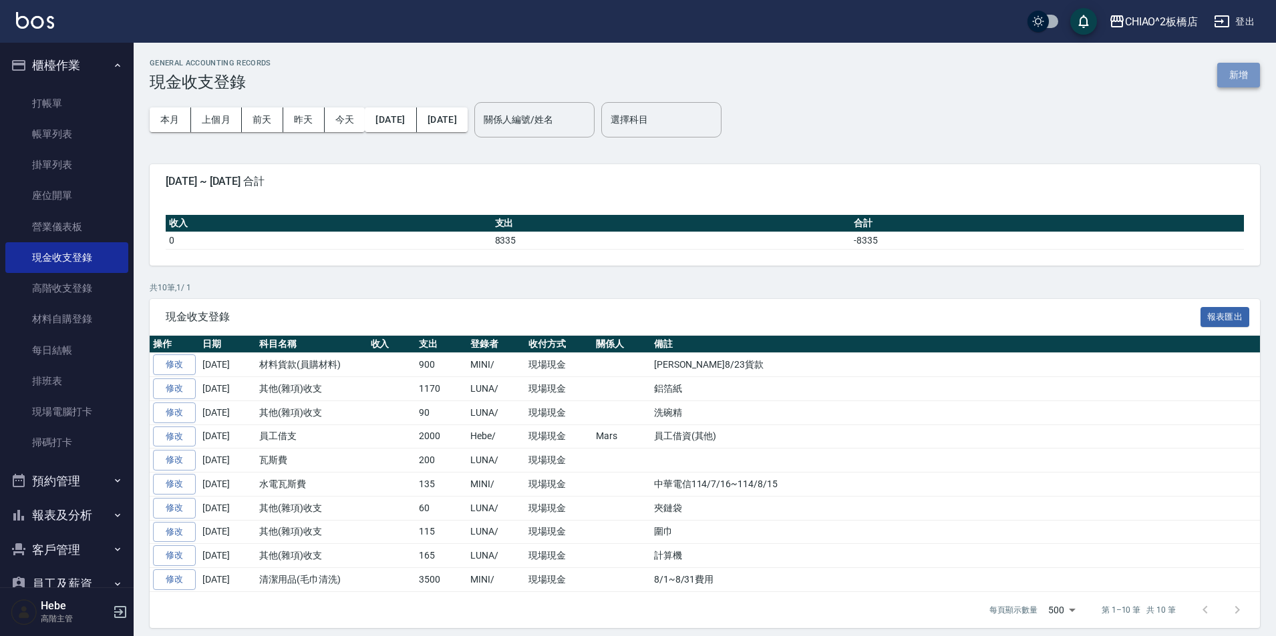
click at [1229, 72] on button "新增" at bounding box center [1238, 75] width 43 height 25
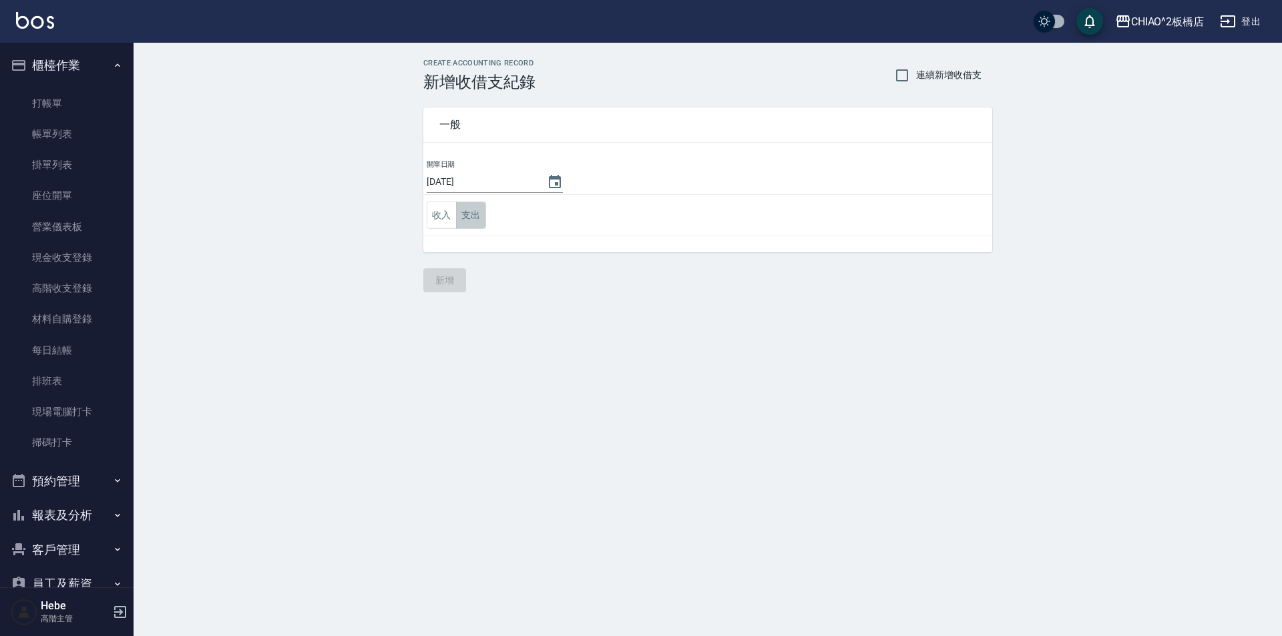
click at [467, 218] on button "支出" at bounding box center [471, 215] width 30 height 27
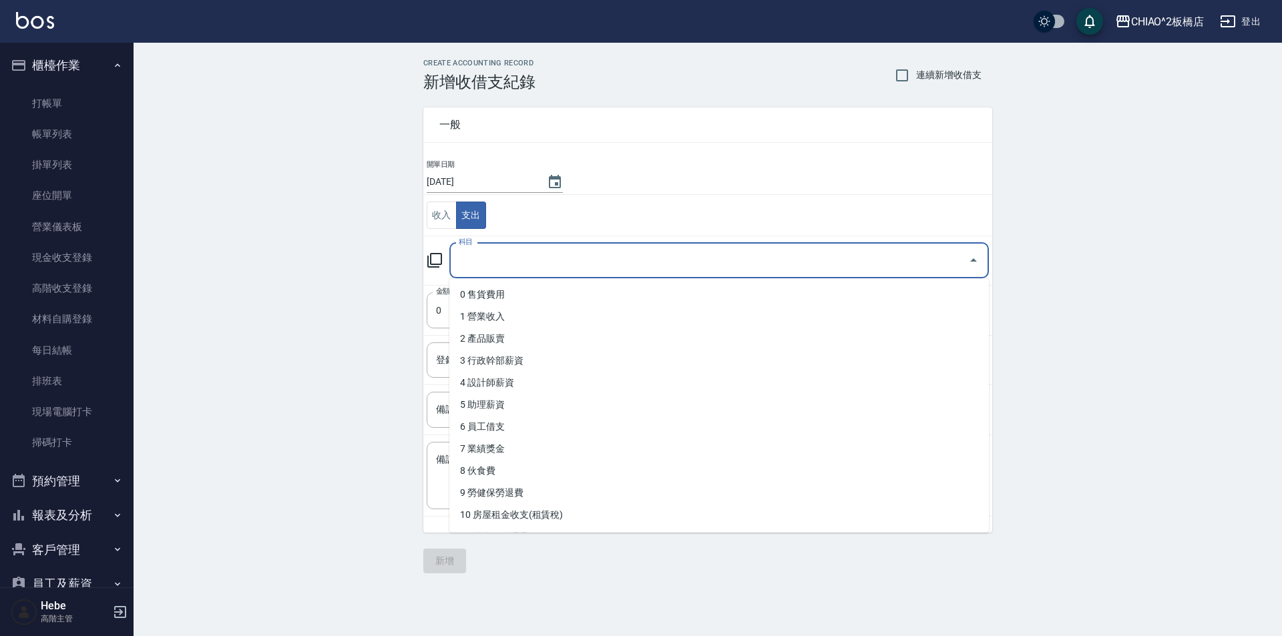
click at [472, 270] on input "科目" at bounding box center [709, 260] width 508 height 23
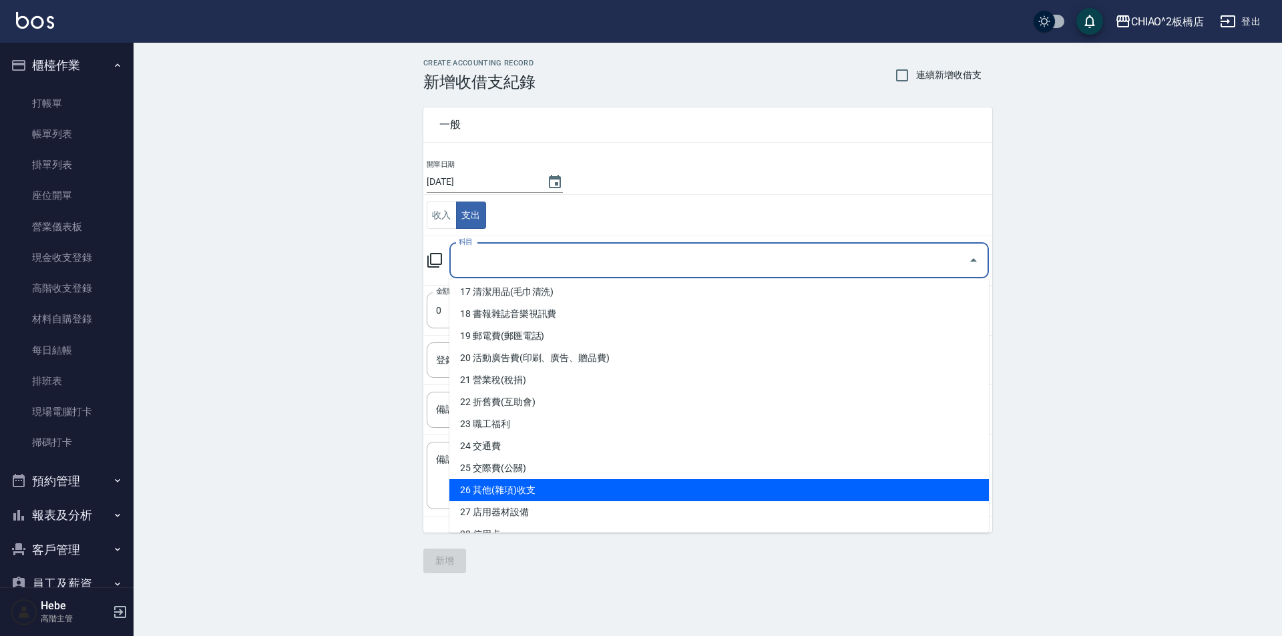
scroll to position [401, 0]
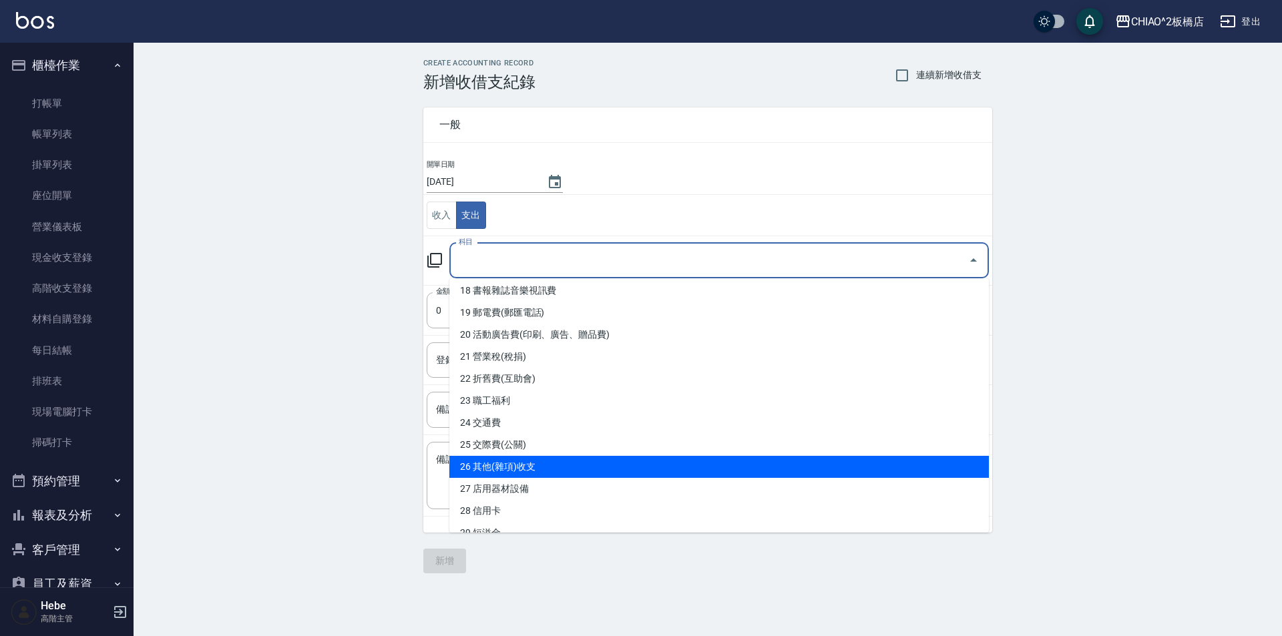
click at [500, 461] on li "26 其他(雜項)收支" at bounding box center [719, 467] width 540 height 22
type input "26 其他(雜項)收支"
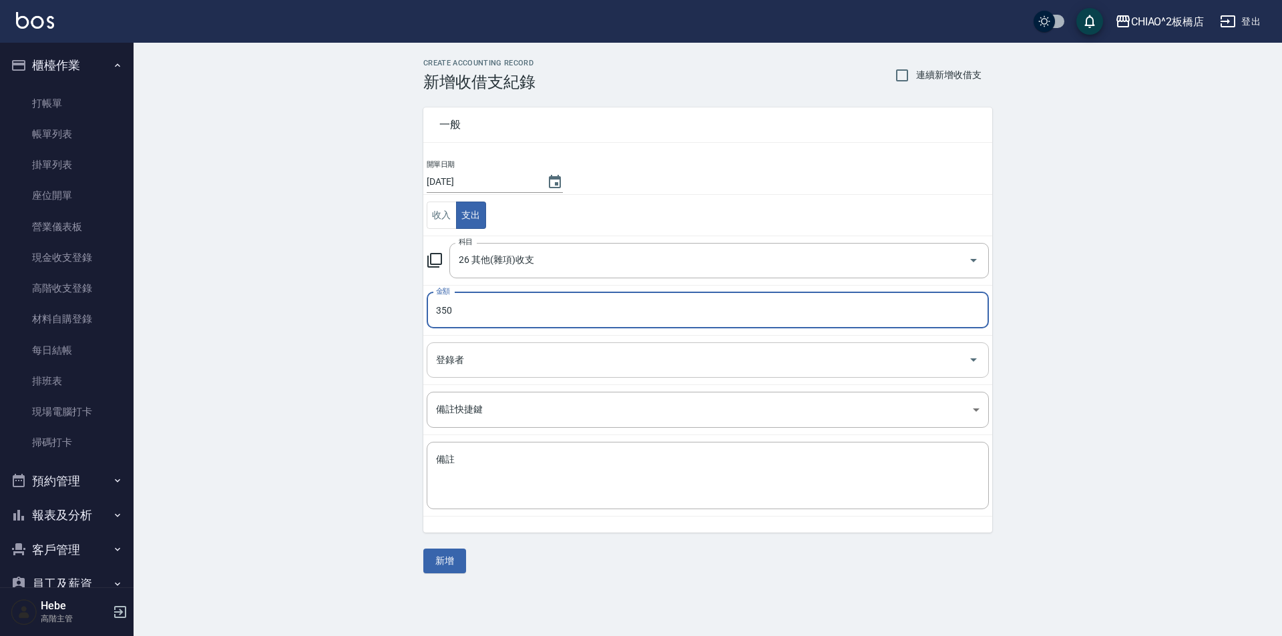
type input "350"
click at [463, 357] on input "登錄者" at bounding box center [698, 360] width 530 height 23
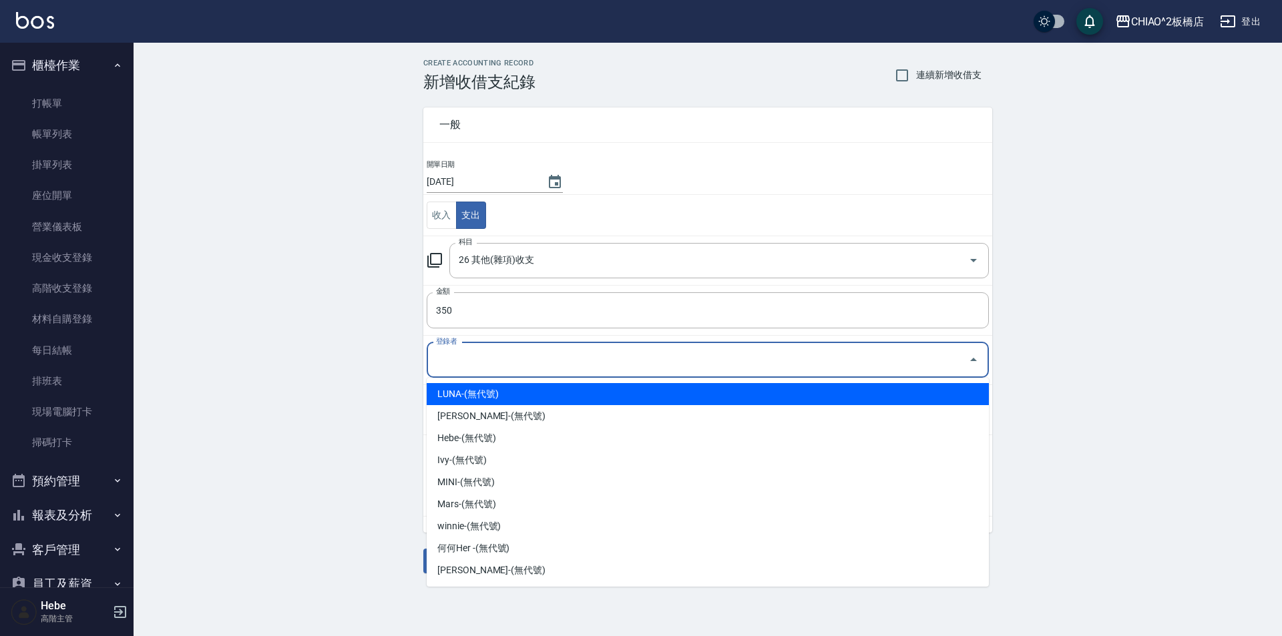
click at [453, 400] on li "LUNA-(無代號)" at bounding box center [708, 394] width 562 height 22
type input "LUNA-(無代號)"
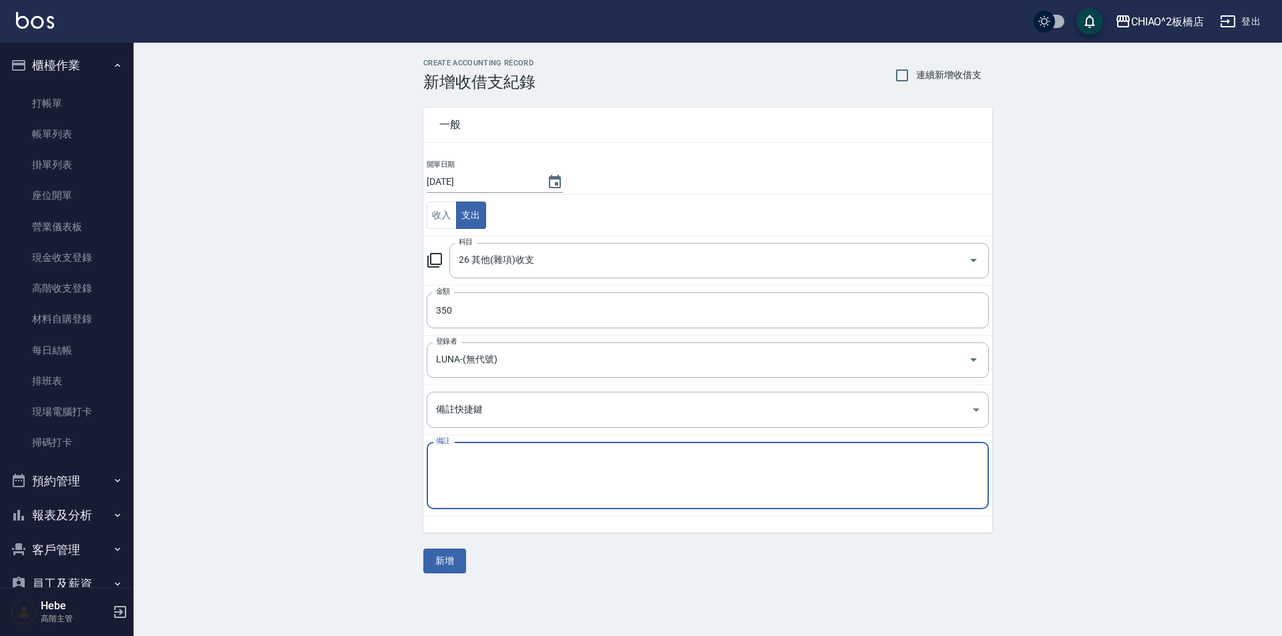
click at [457, 456] on textarea "備註" at bounding box center [708, 475] width 544 height 45
type textarea "蛋糕"
click at [444, 562] on button "新增" at bounding box center [444, 561] width 43 height 25
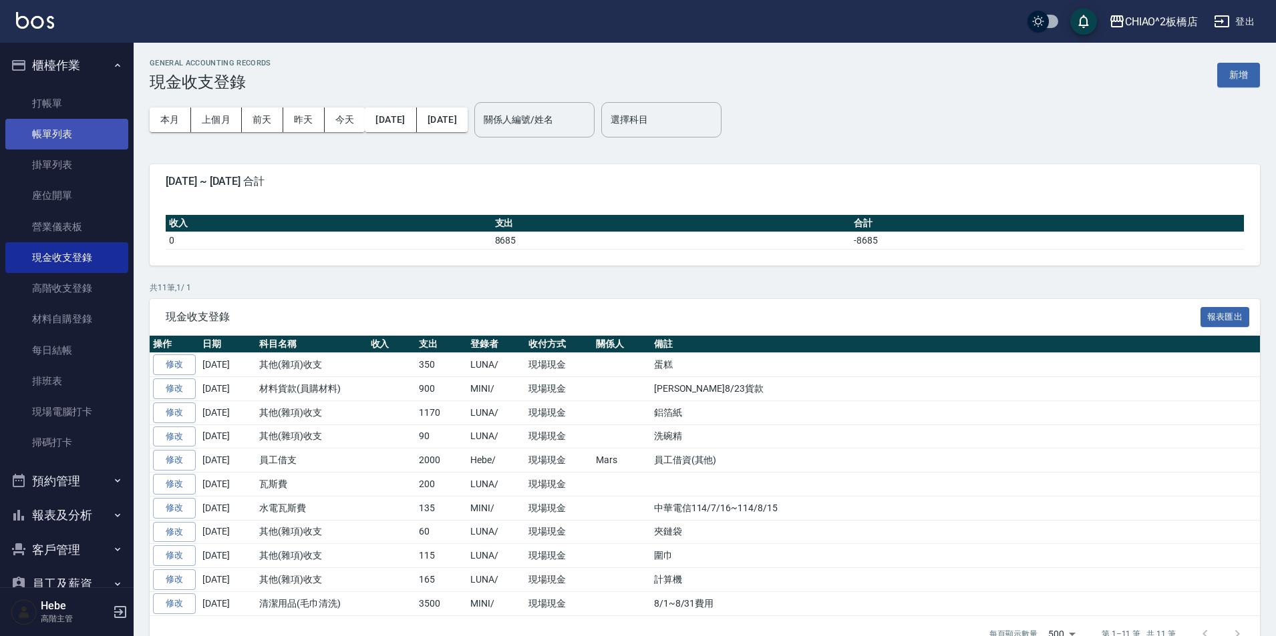
click at [79, 142] on link "帳單列表" at bounding box center [66, 134] width 123 height 31
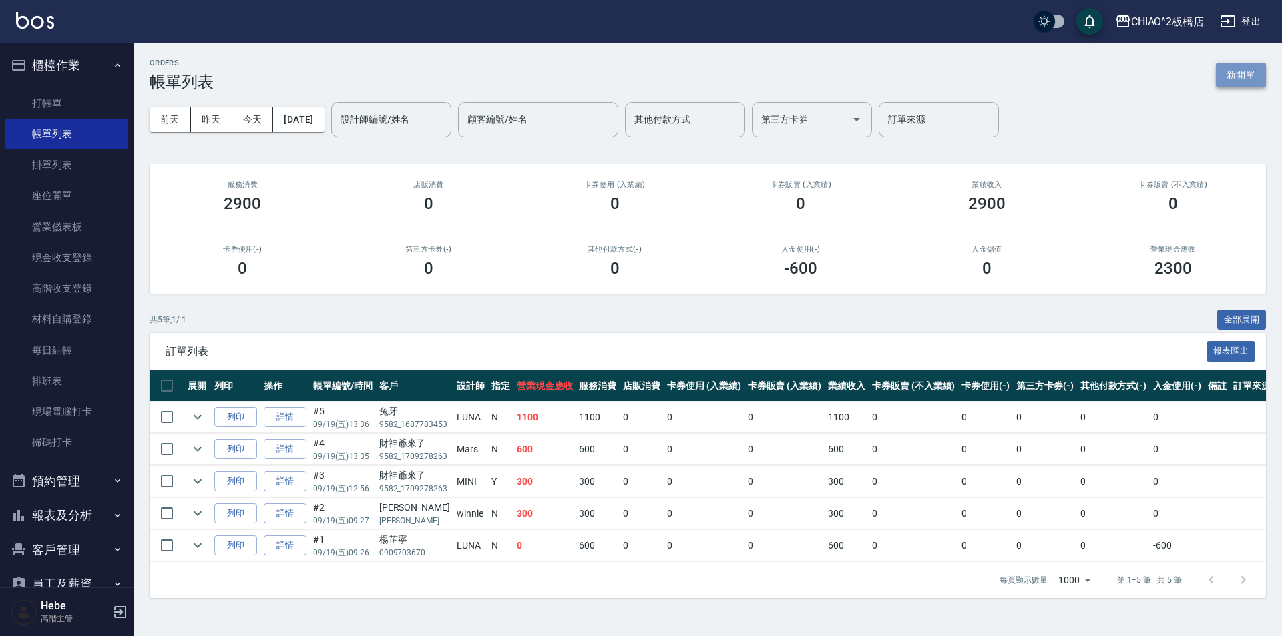
click at [1232, 73] on button "新開單" at bounding box center [1241, 75] width 50 height 25
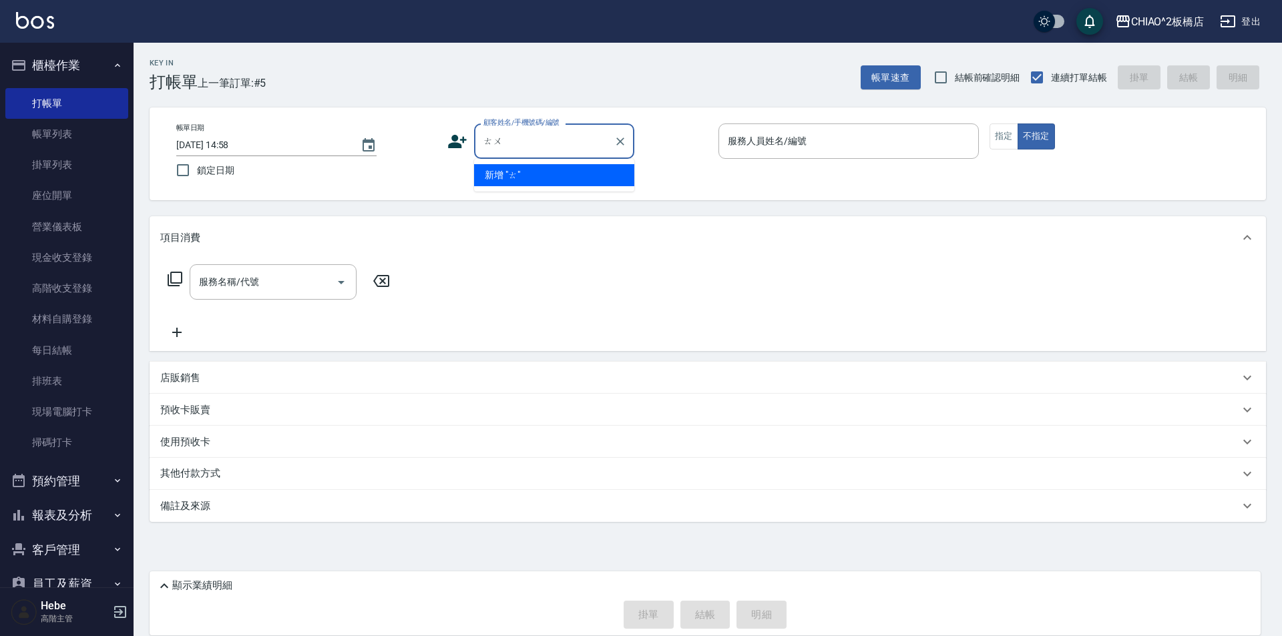
type input "兔"
click at [546, 176] on li "新增 "容麼麼"" at bounding box center [554, 175] width 160 height 22
type input "容麼麼"
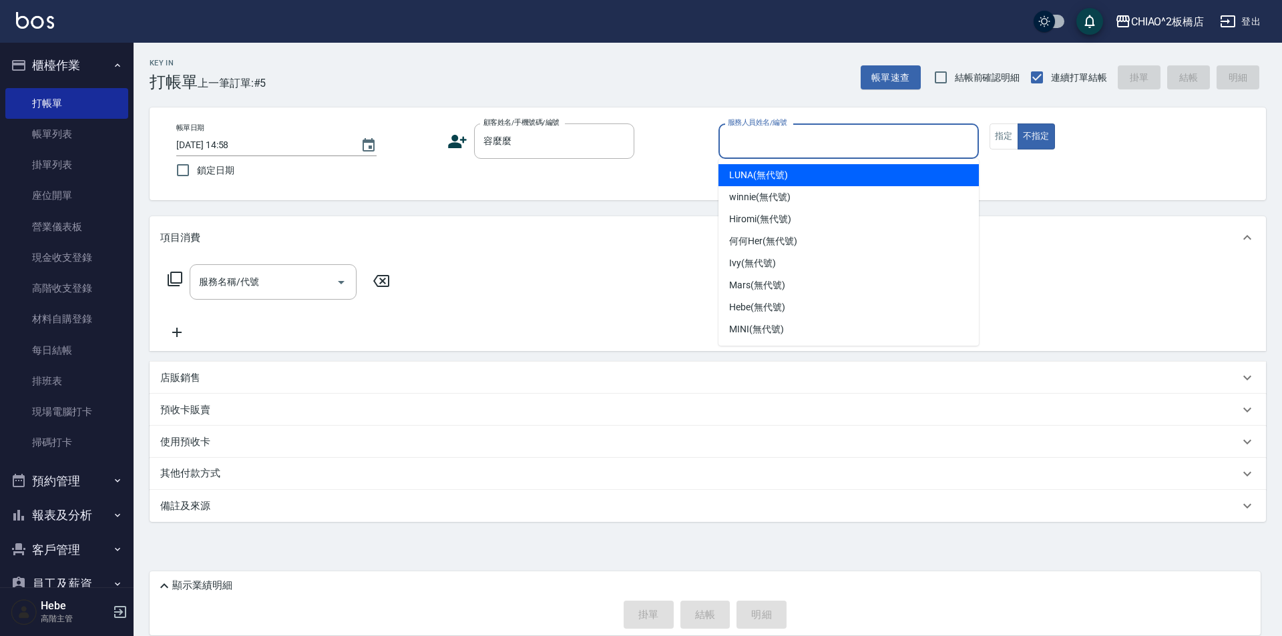
click at [748, 140] on input "服務人員姓名/編號" at bounding box center [849, 141] width 248 height 23
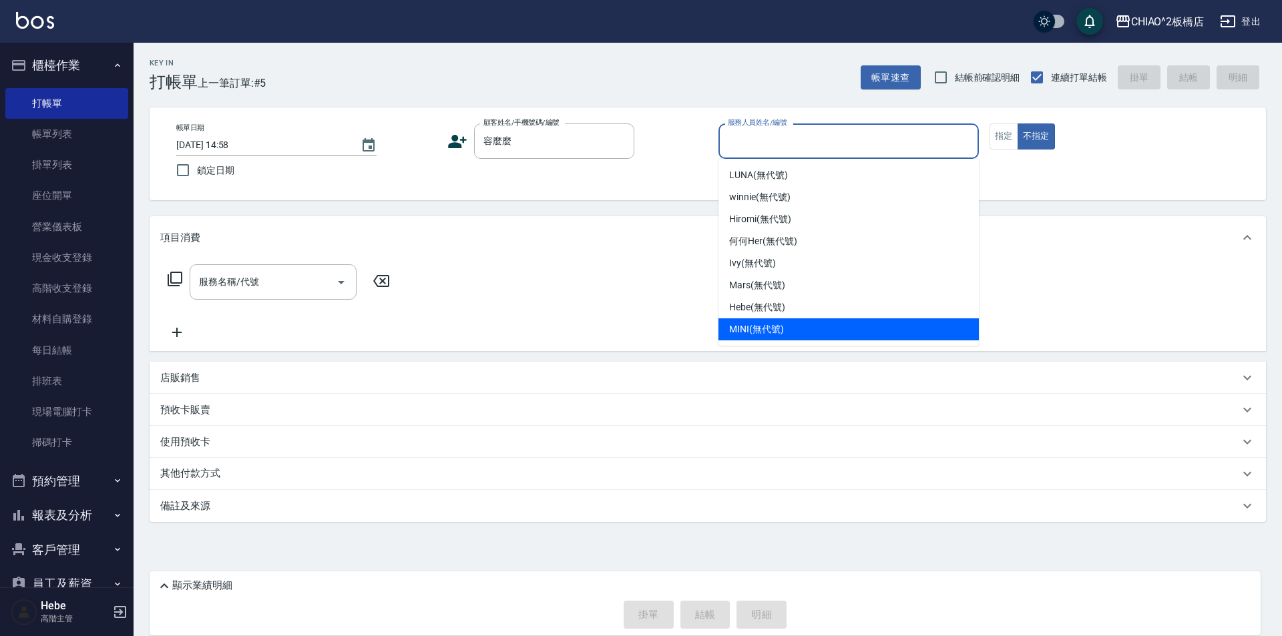
click at [747, 331] on span "MINI (無代號)" at bounding box center [756, 330] width 55 height 14
type input "MINI(無代號)"
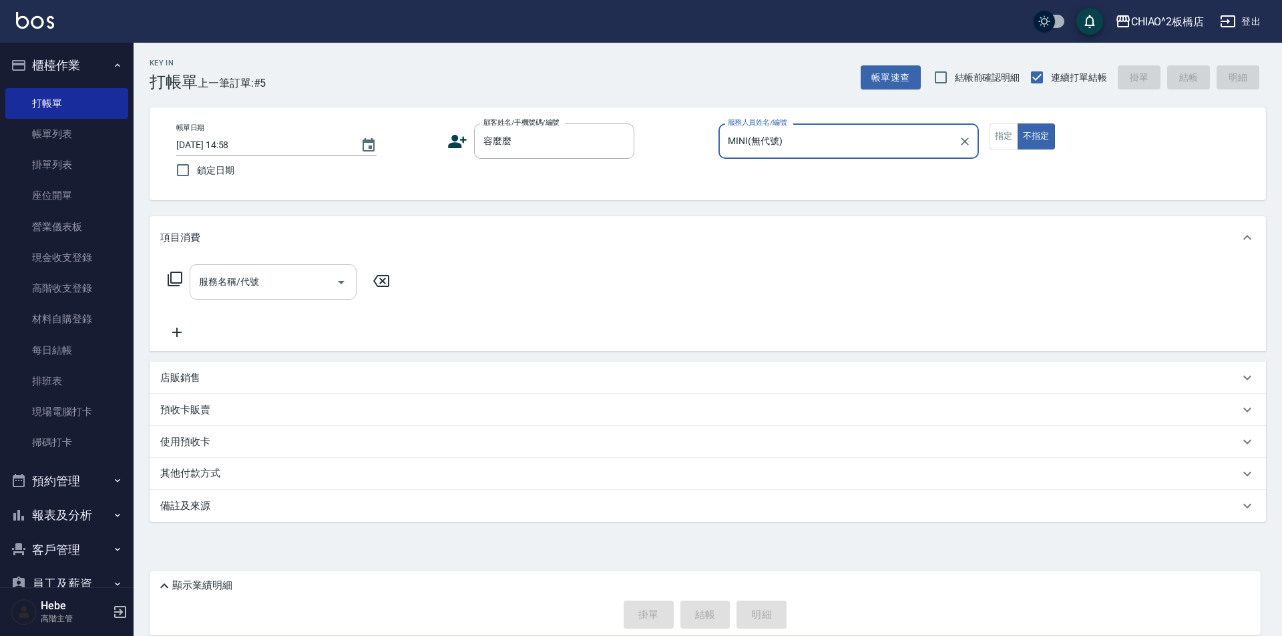
click at [264, 290] on input "服務名稱/代號" at bounding box center [263, 281] width 135 height 23
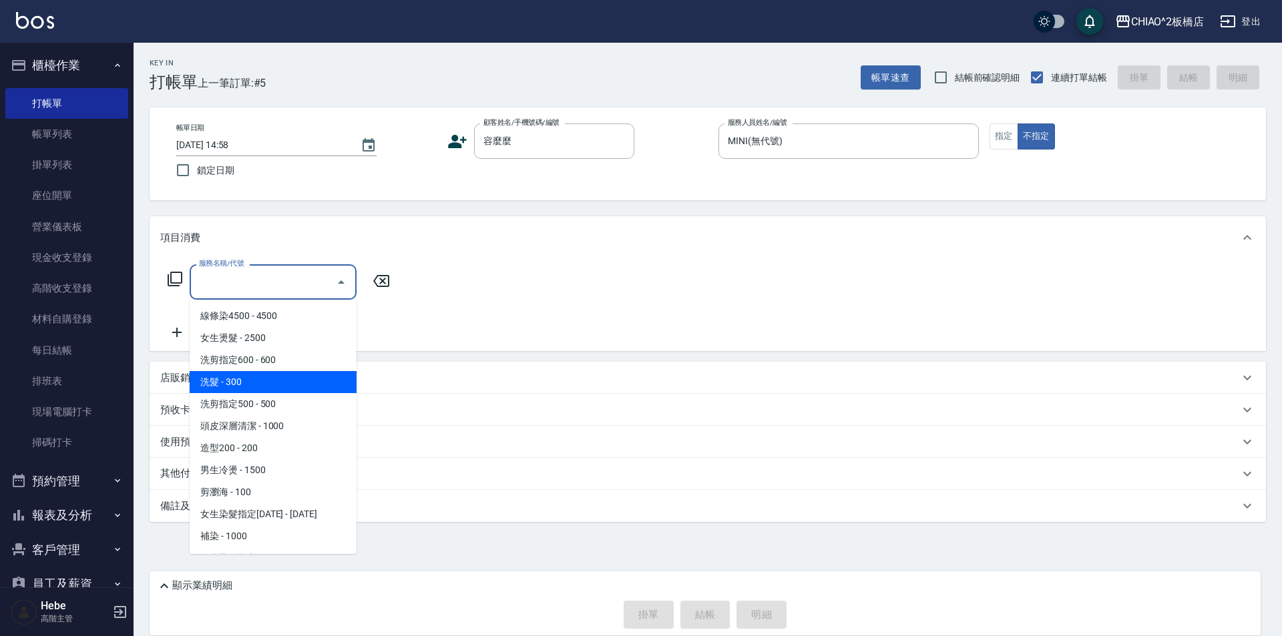
click at [262, 375] on span "洗髮 - 300" at bounding box center [273, 382] width 167 height 22
type input "洗髮(96679)"
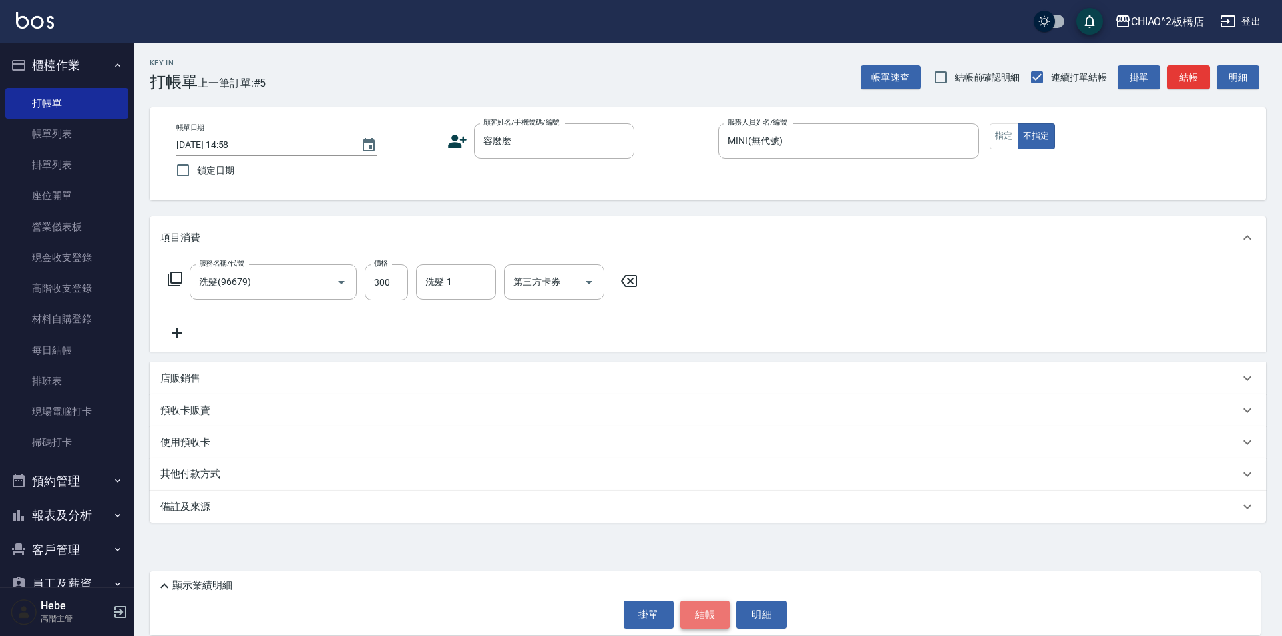
click at [705, 606] on button "結帳" at bounding box center [706, 615] width 50 height 28
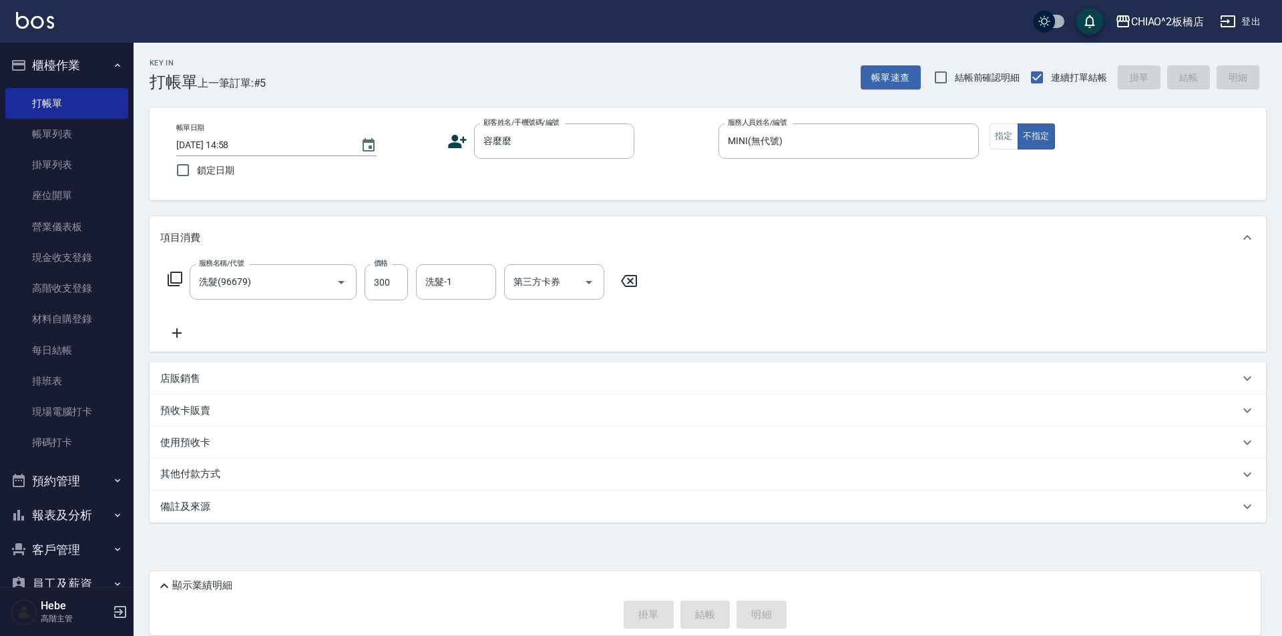
type input "[DATE] 14:59"
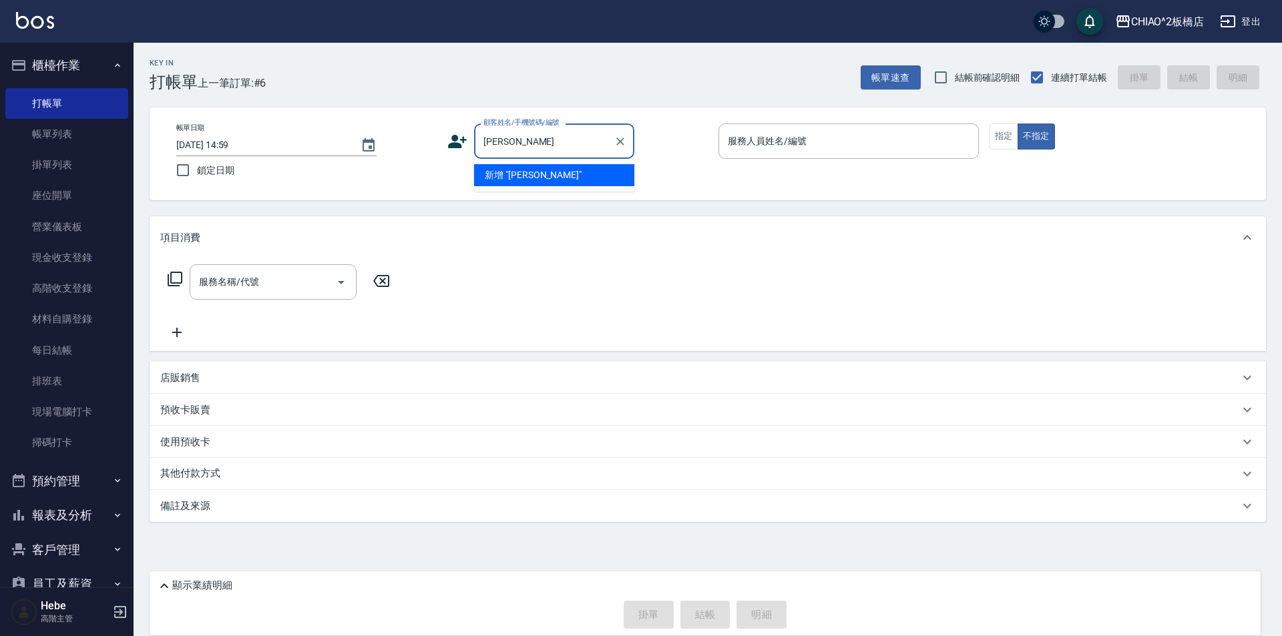
type input "[PERSON_NAME]"
click at [549, 172] on li "新客人 姓名未設定/[PERSON_NAME]/null" at bounding box center [554, 182] width 160 height 36
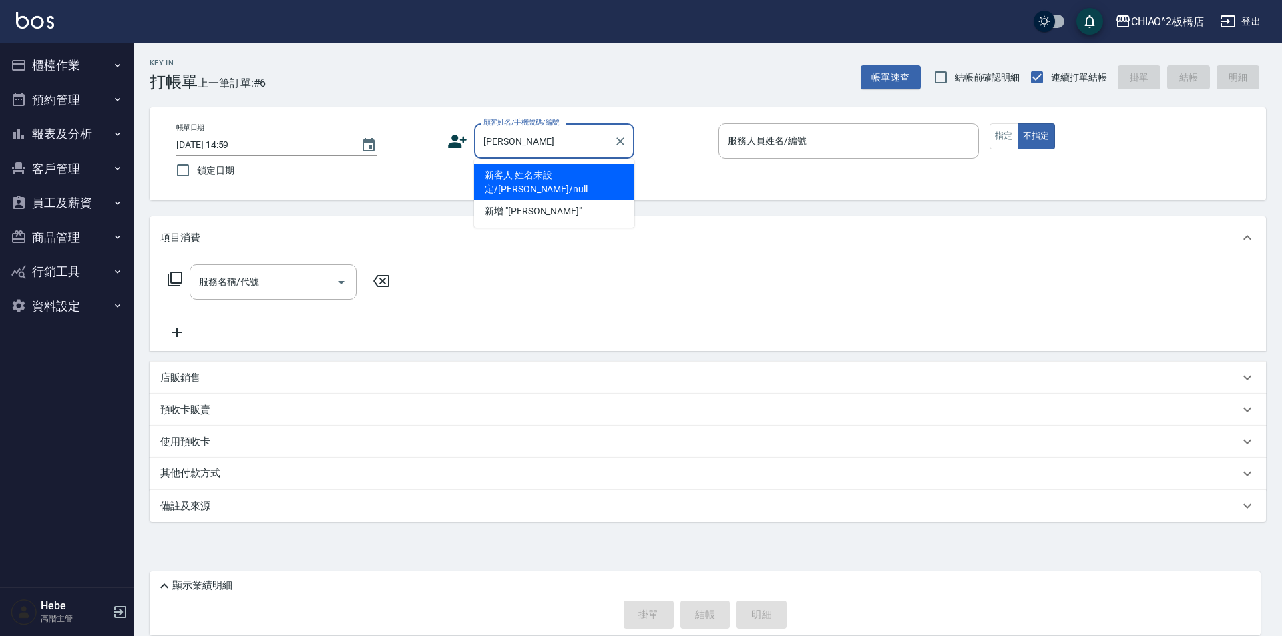
click at [572, 173] on li "新客人 姓名未設定/[PERSON_NAME]/null" at bounding box center [554, 182] width 160 height 36
type input "新客人 姓名未設定/[PERSON_NAME]/null"
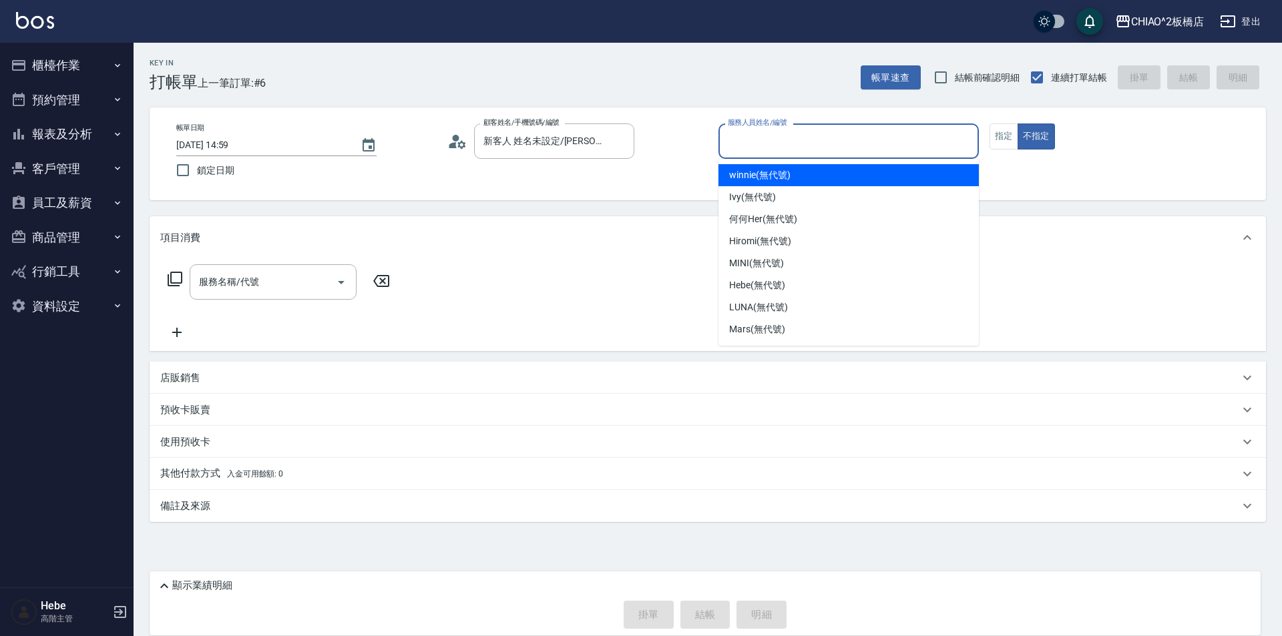
click at [828, 152] on input "服務人員姓名/編號" at bounding box center [849, 141] width 248 height 23
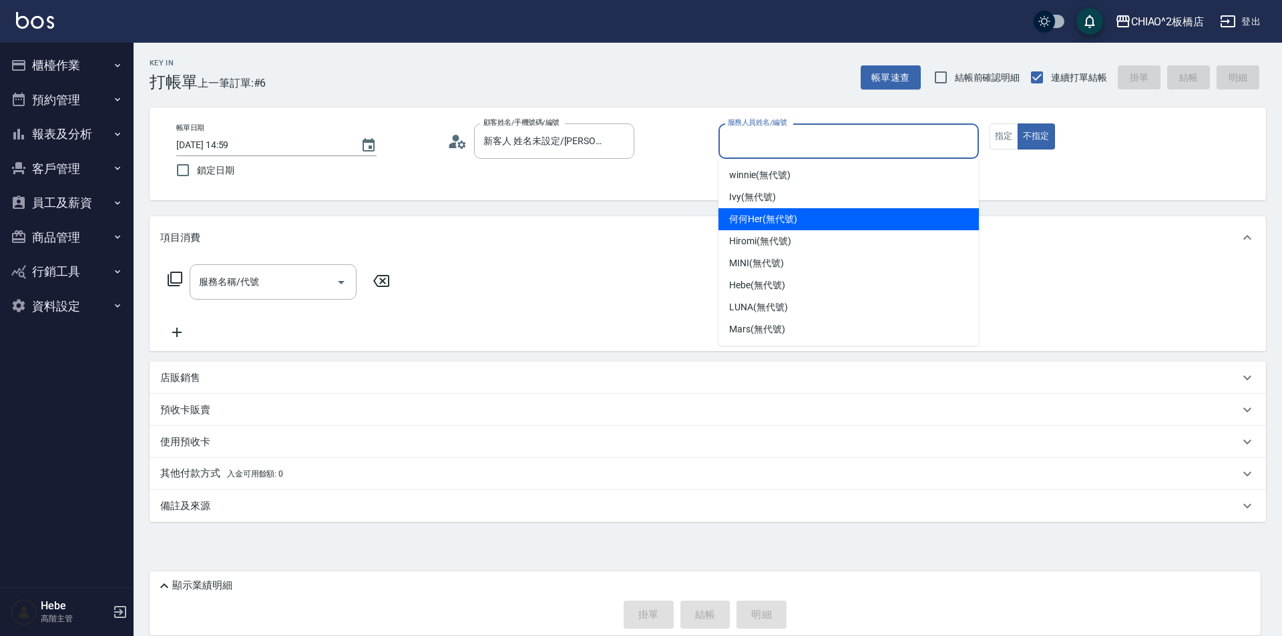
click at [761, 212] on div "何何Her (無代號)" at bounding box center [849, 219] width 260 height 22
type input "何何Her (無代號)"
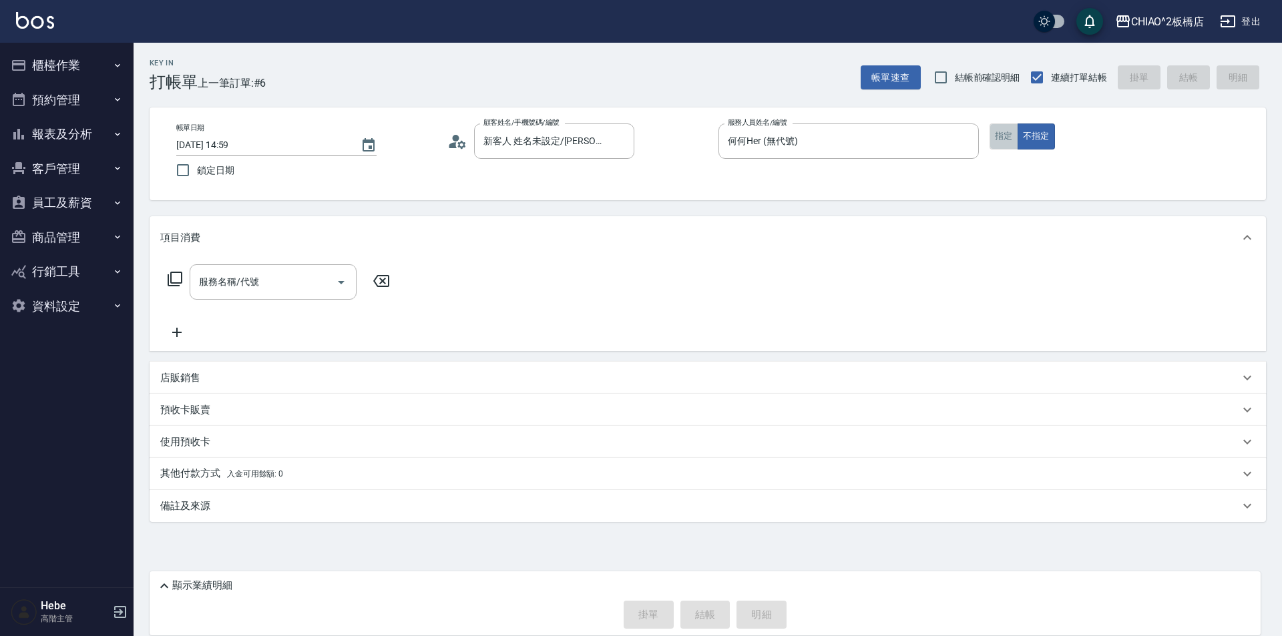
click at [1000, 142] on button "指定" at bounding box center [1004, 137] width 29 height 26
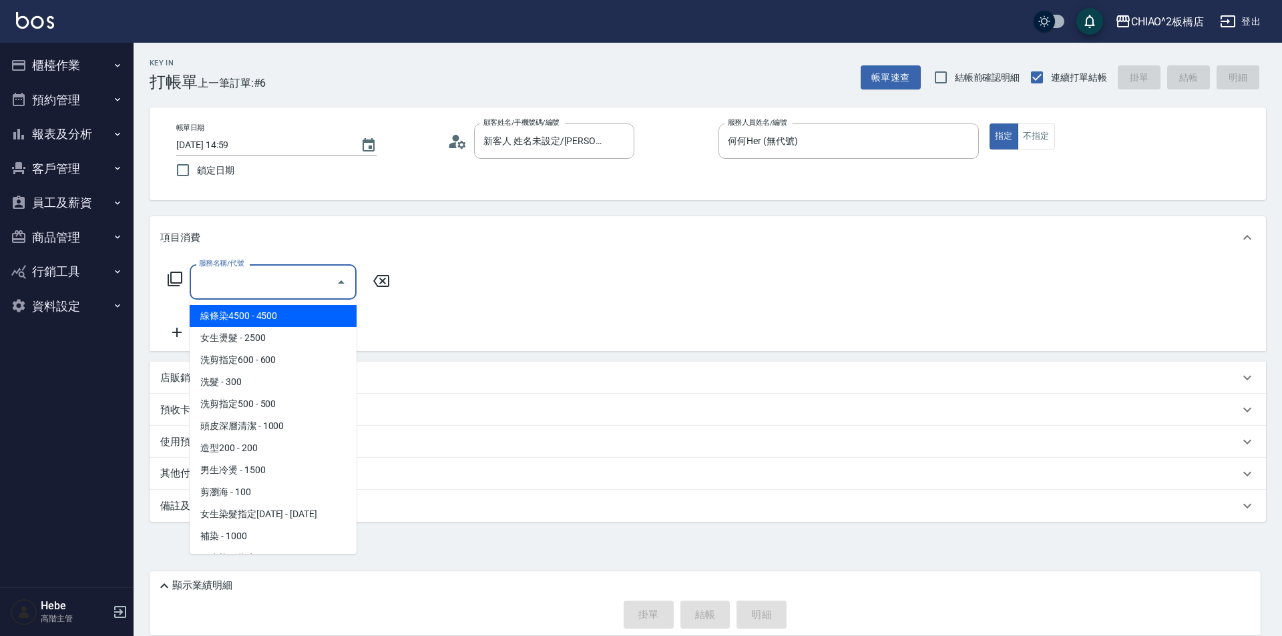
click at [221, 278] on input "服務名稱/代號" at bounding box center [263, 281] width 135 height 23
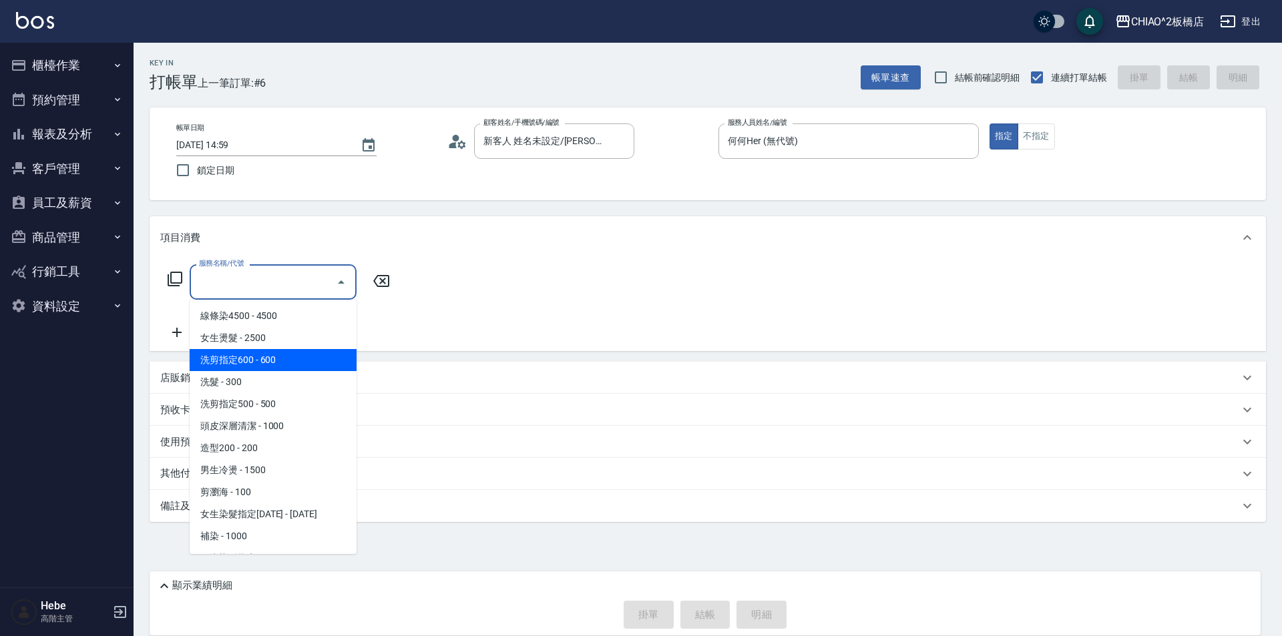
click at [217, 359] on span "洗剪指定600 - 600" at bounding box center [273, 360] width 167 height 22
type input "洗剪指定600(96678)"
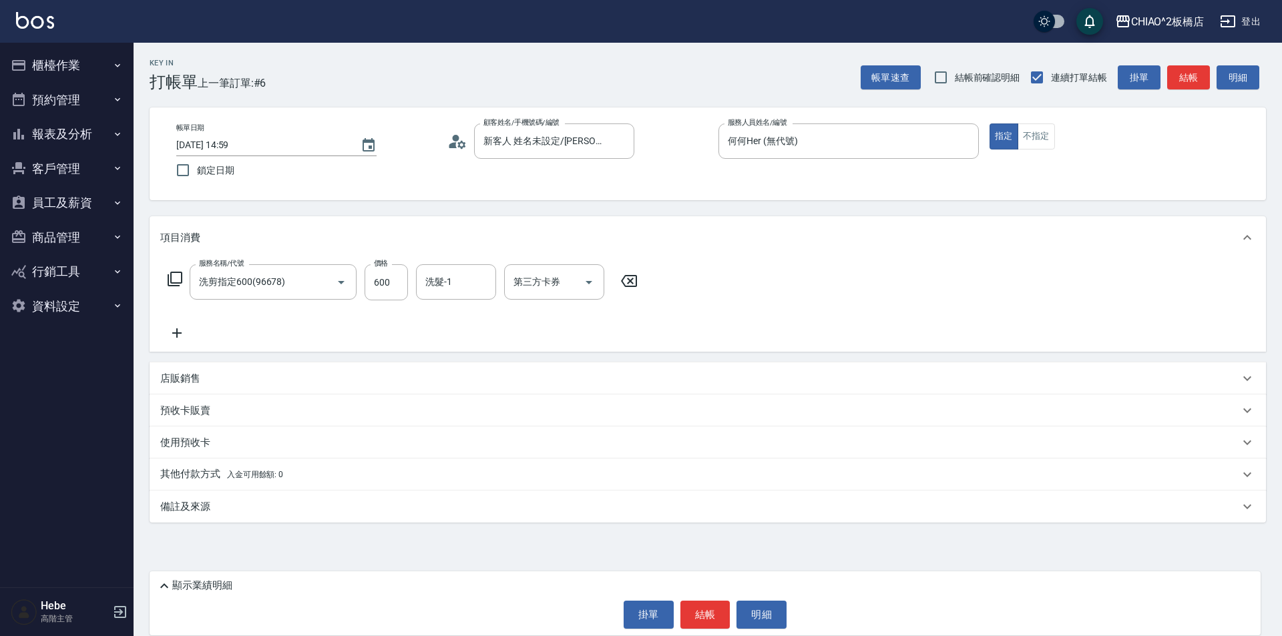
click at [179, 343] on div "服務名稱/代號 洗剪指定600(96678) 服務名稱/代號 價格 600 價格 洗髮-1 洗髮-1 第三方卡券 第三方卡券" at bounding box center [708, 305] width 1117 height 93
click at [174, 335] on icon at bounding box center [176, 333] width 33 height 16
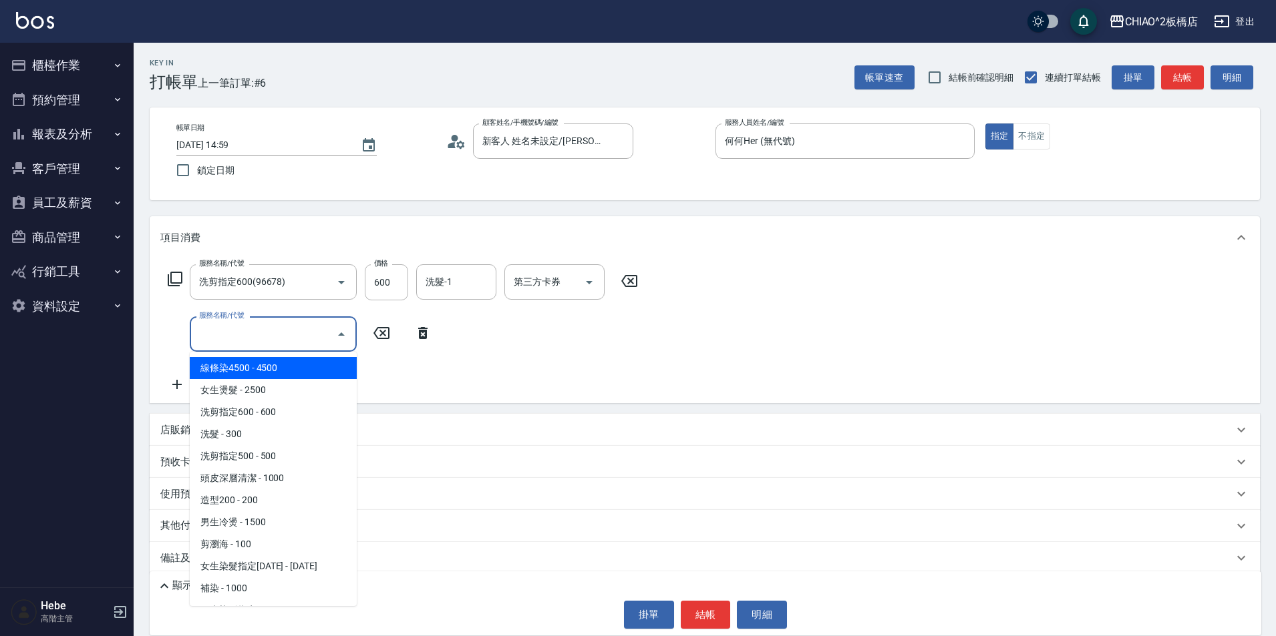
click at [212, 345] on input "服務名稱/代號" at bounding box center [263, 334] width 135 height 23
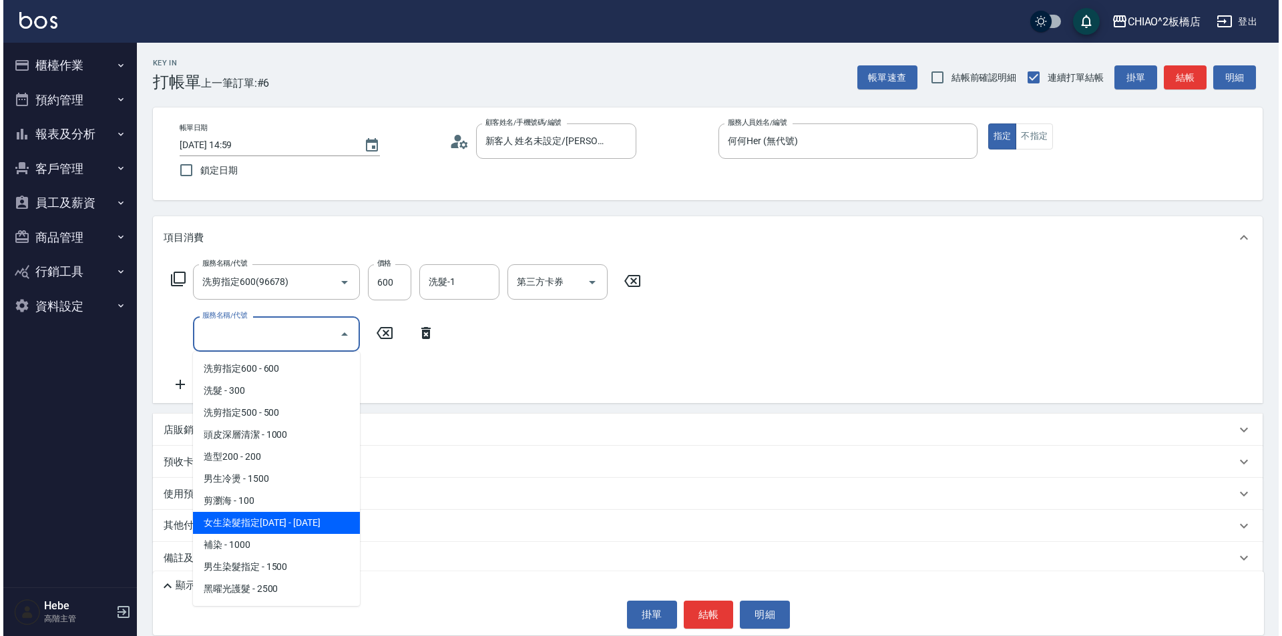
scroll to position [67, 0]
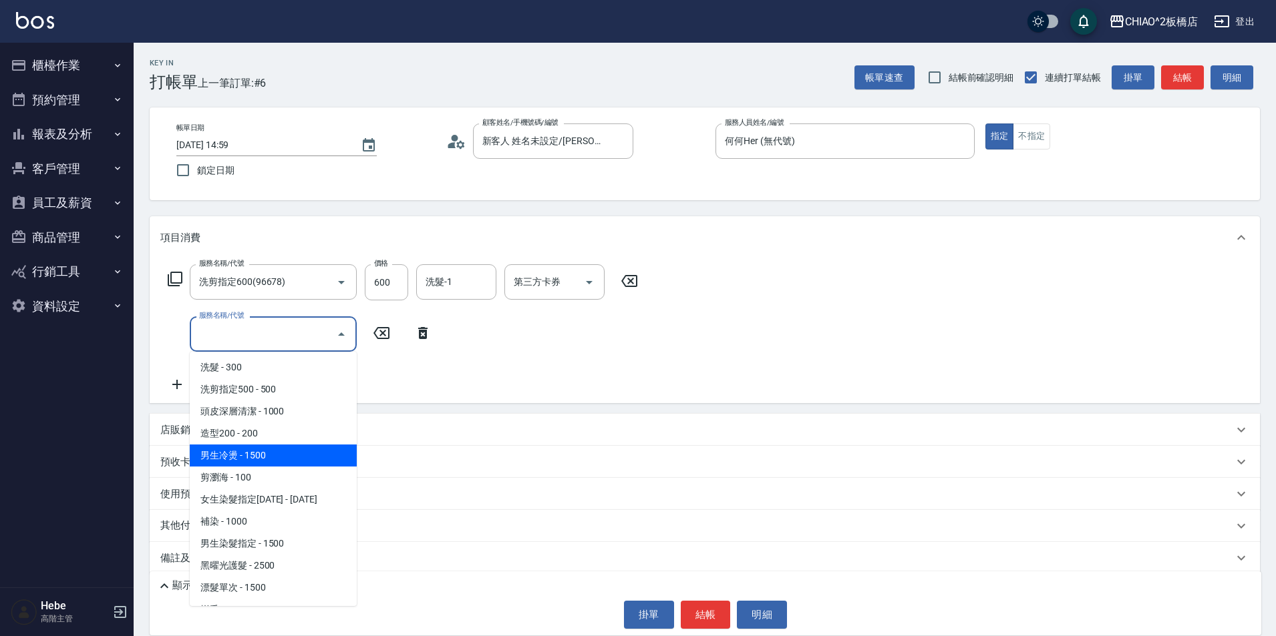
click at [264, 449] on span "男生冷燙 - 1500" at bounding box center [273, 456] width 167 height 22
type input "男生冷燙(96688)"
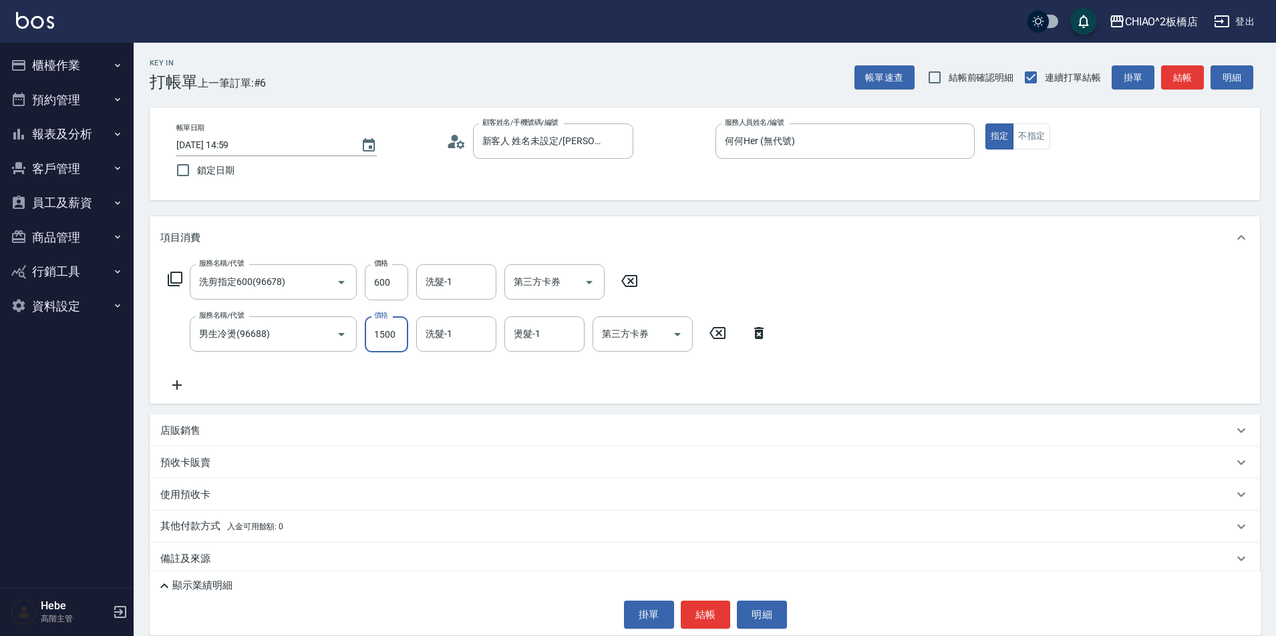
click at [395, 334] on input "1500" at bounding box center [386, 335] width 43 height 36
type input "2000"
click at [712, 618] on button "結帳" at bounding box center [706, 615] width 50 height 28
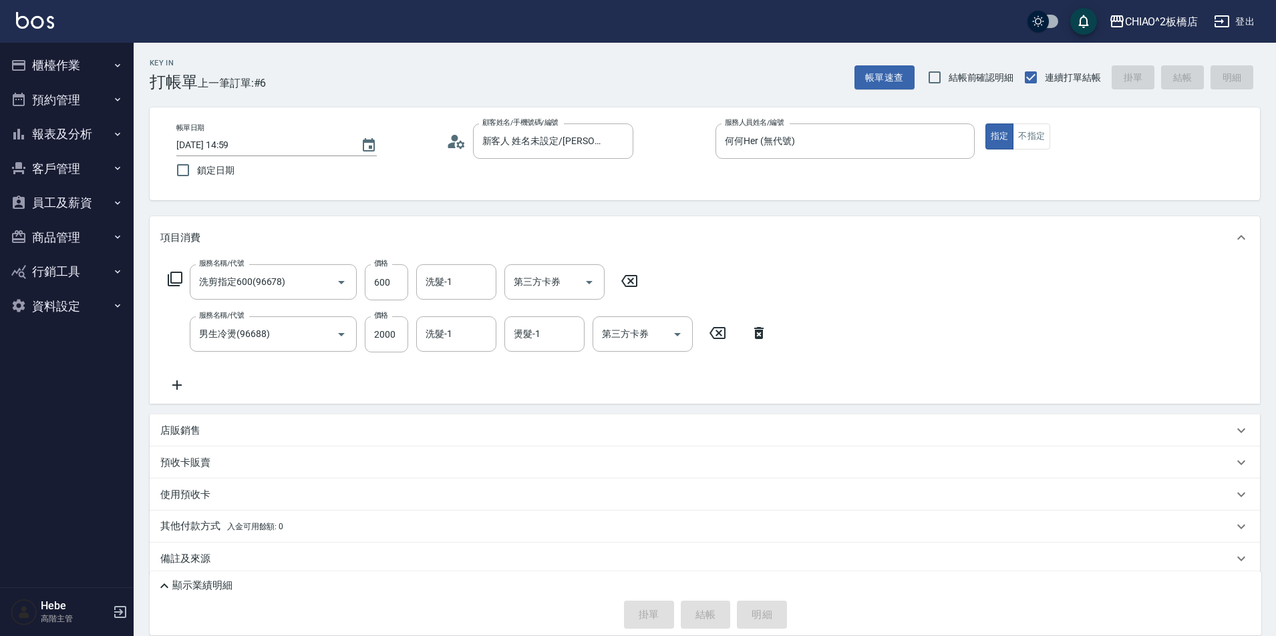
type input "[DATE] 15:00"
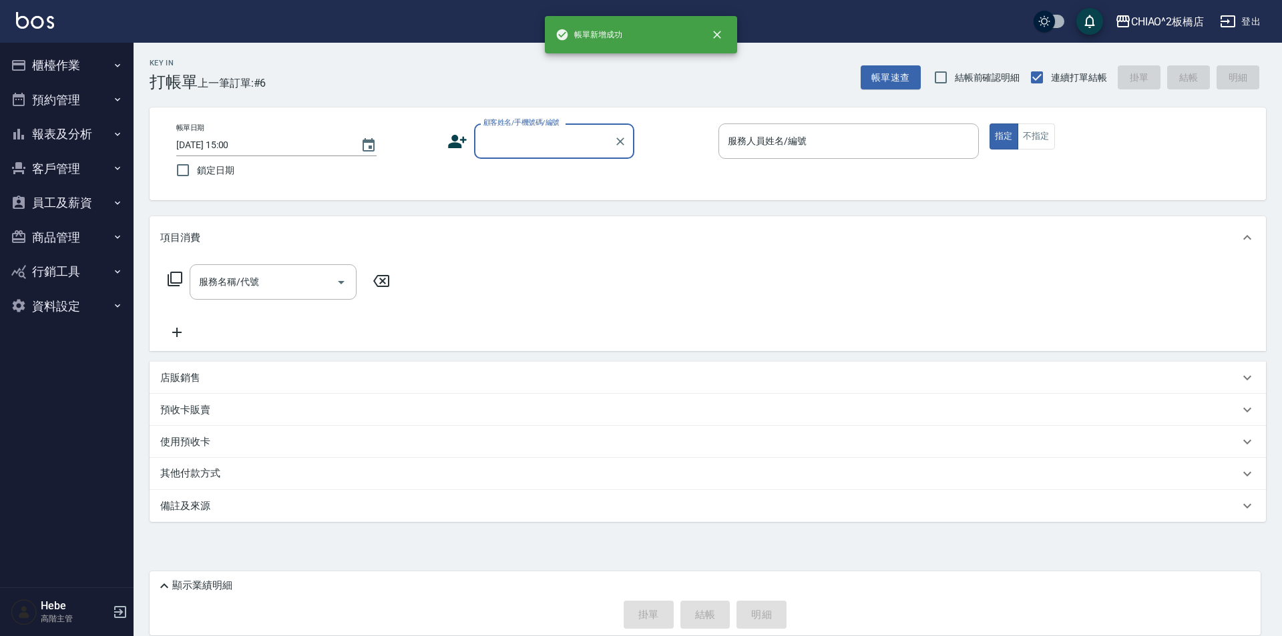
scroll to position [0, 0]
